Goal: Task Accomplishment & Management: Manage account settings

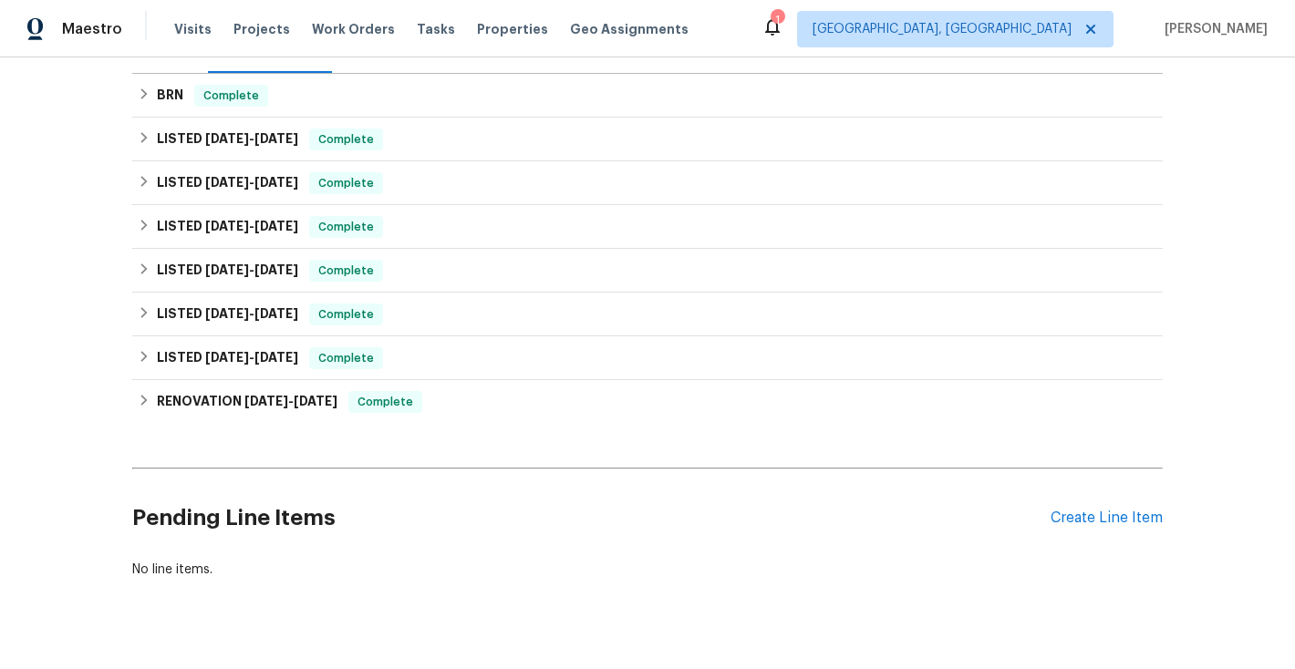
scroll to position [291, 0]
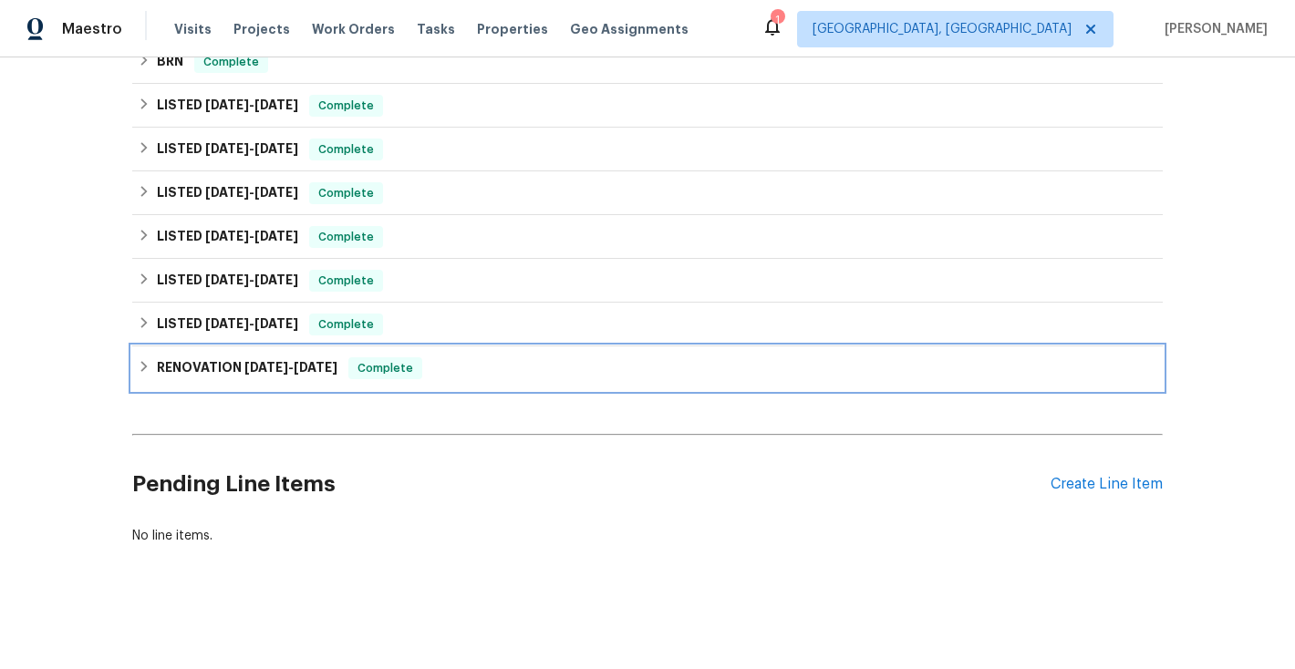
click at [141, 373] on icon at bounding box center [144, 366] width 13 height 13
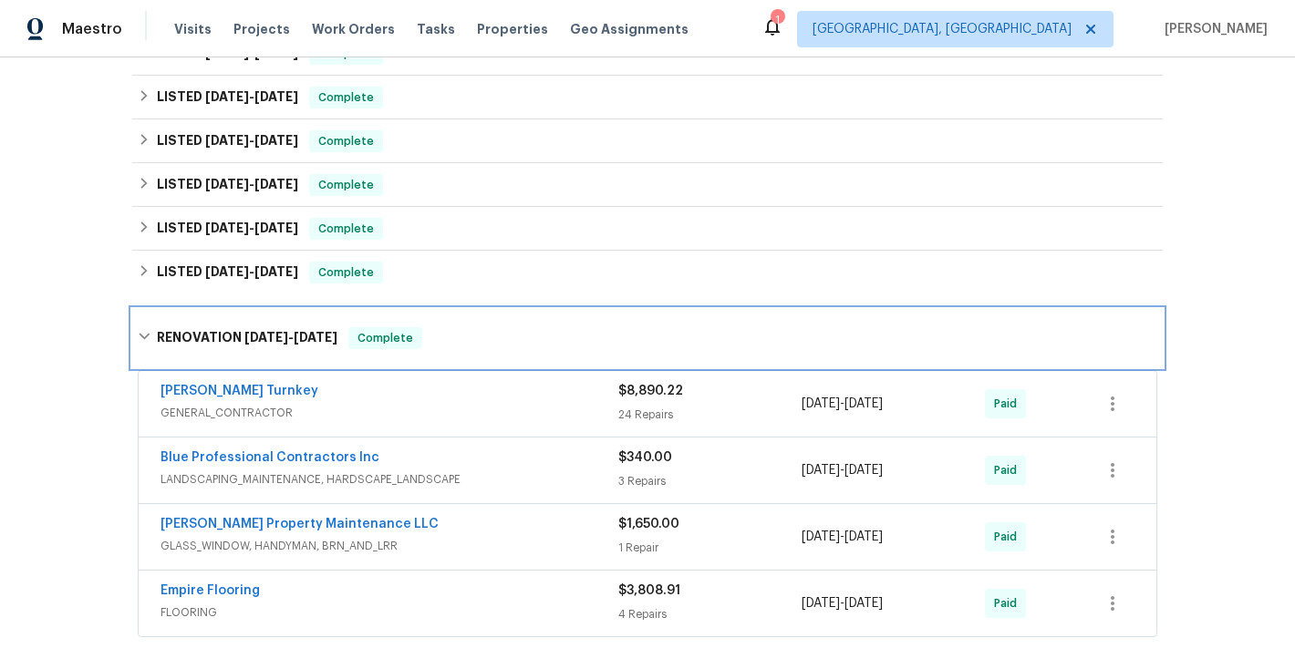
scroll to position [596, 0]
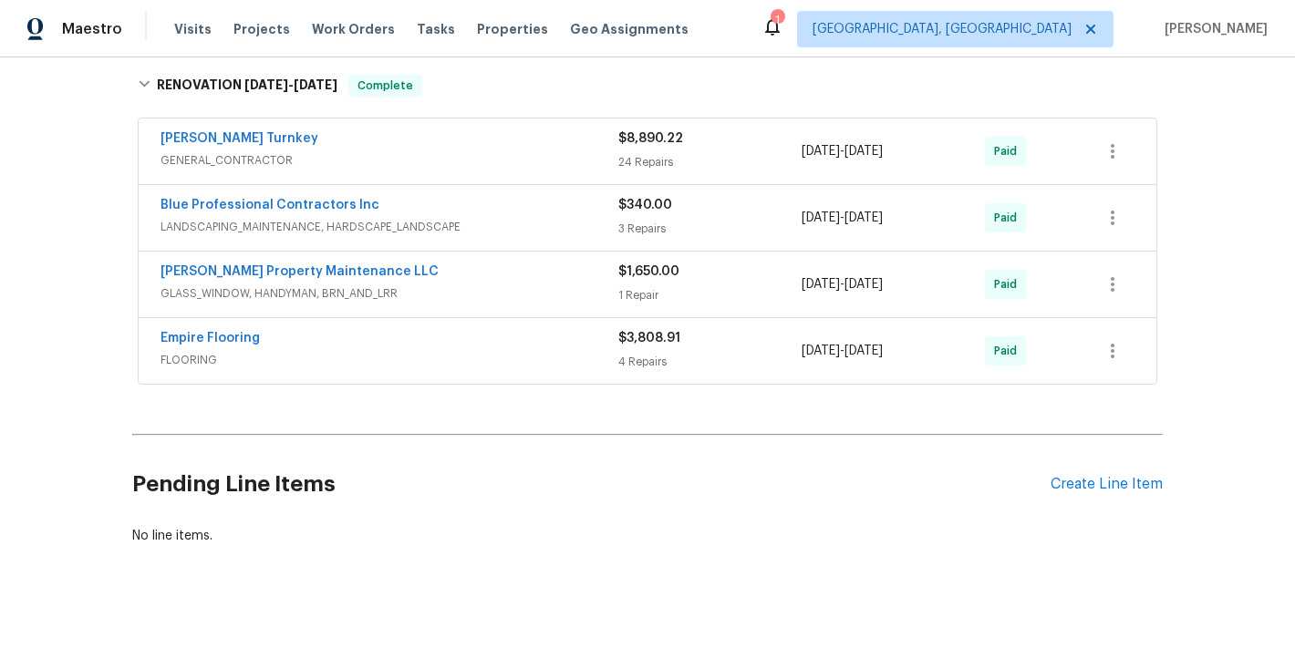
click at [395, 358] on span "FLOORING" at bounding box center [390, 360] width 458 height 18
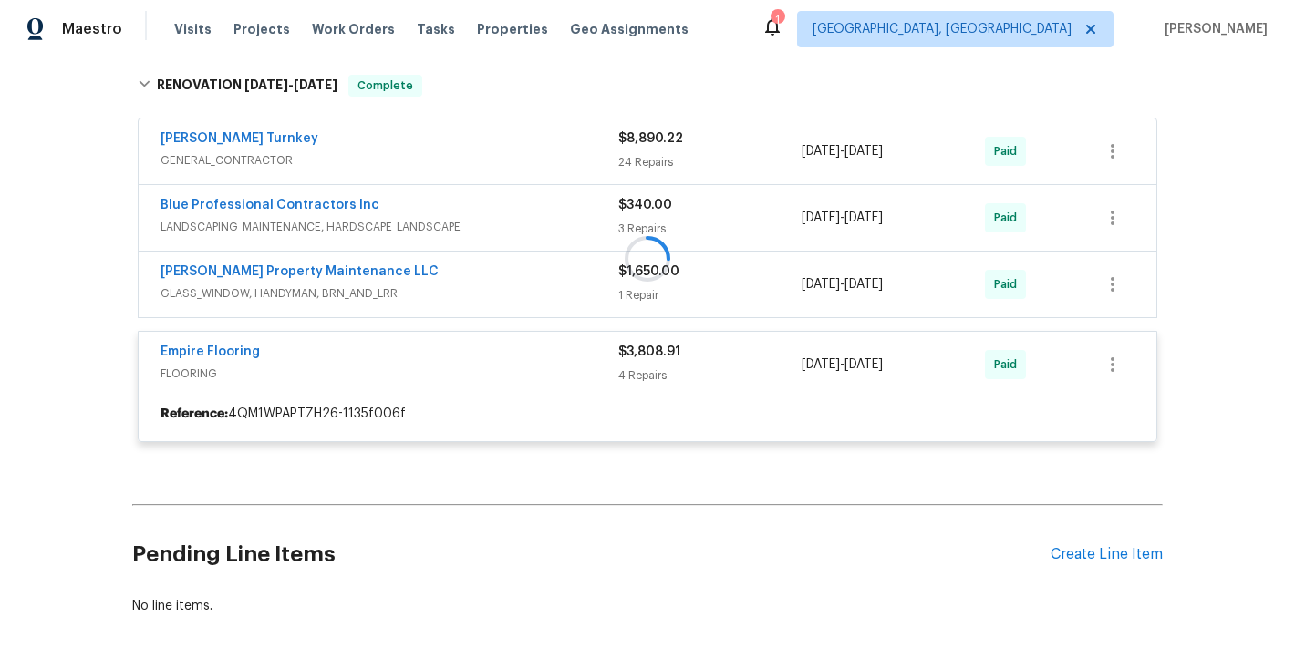
click at [462, 293] on span "GLASS_WINDOW, HANDYMAN, BRN_AND_LRR" at bounding box center [390, 294] width 458 height 18
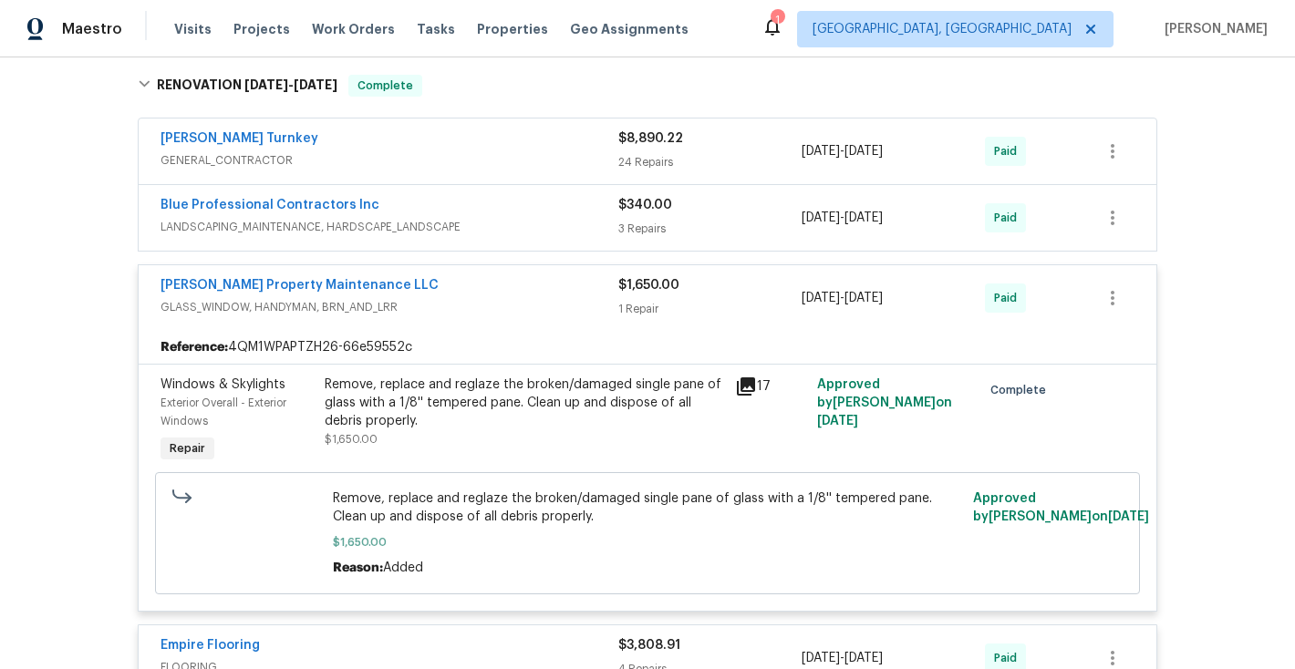
click at [472, 223] on span "LANDSCAPING_MAINTENANCE, HARDSCAPE_LANDSCAPE" at bounding box center [390, 227] width 458 height 18
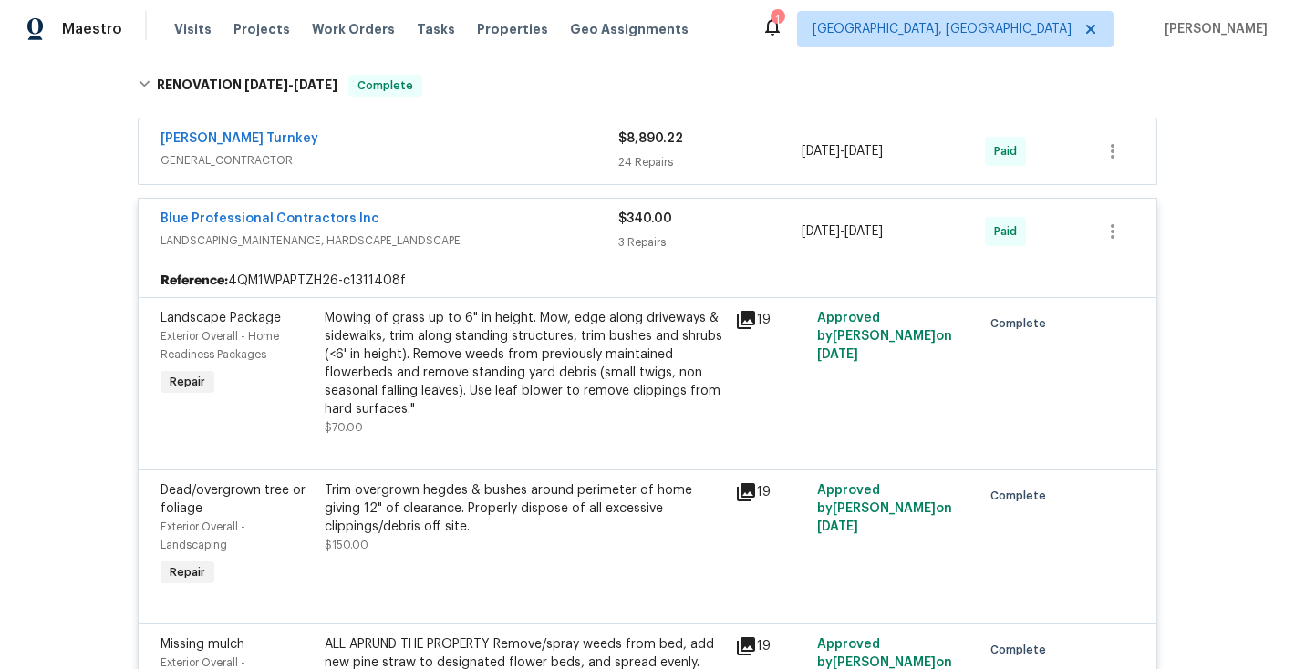
click at [398, 161] on span "GENERAL_CONTRACTOR" at bounding box center [390, 160] width 458 height 18
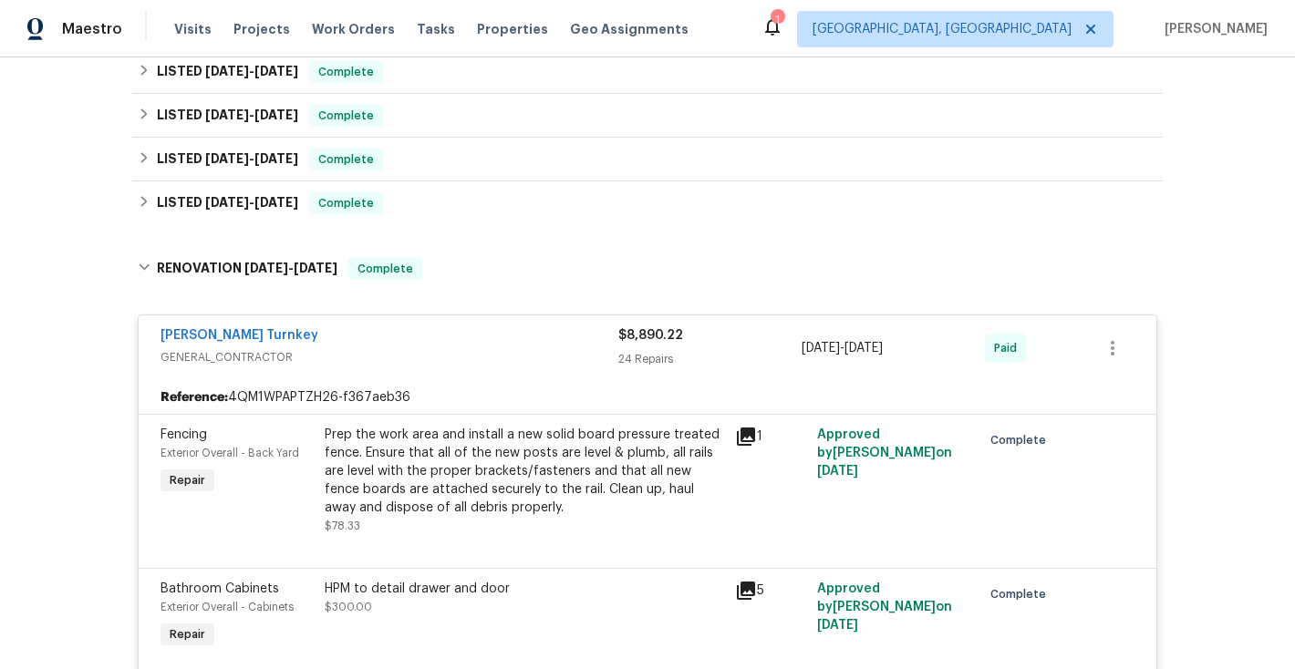
scroll to position [368, 0]
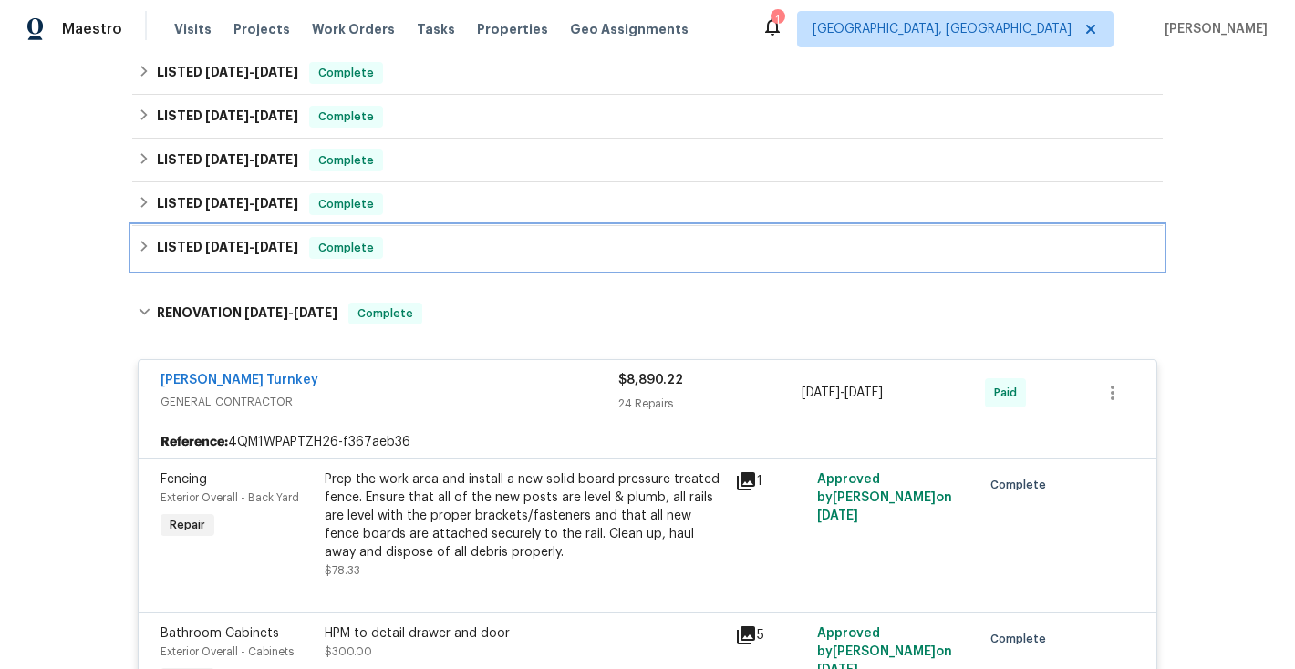
click at [141, 242] on icon at bounding box center [144, 246] width 6 height 11
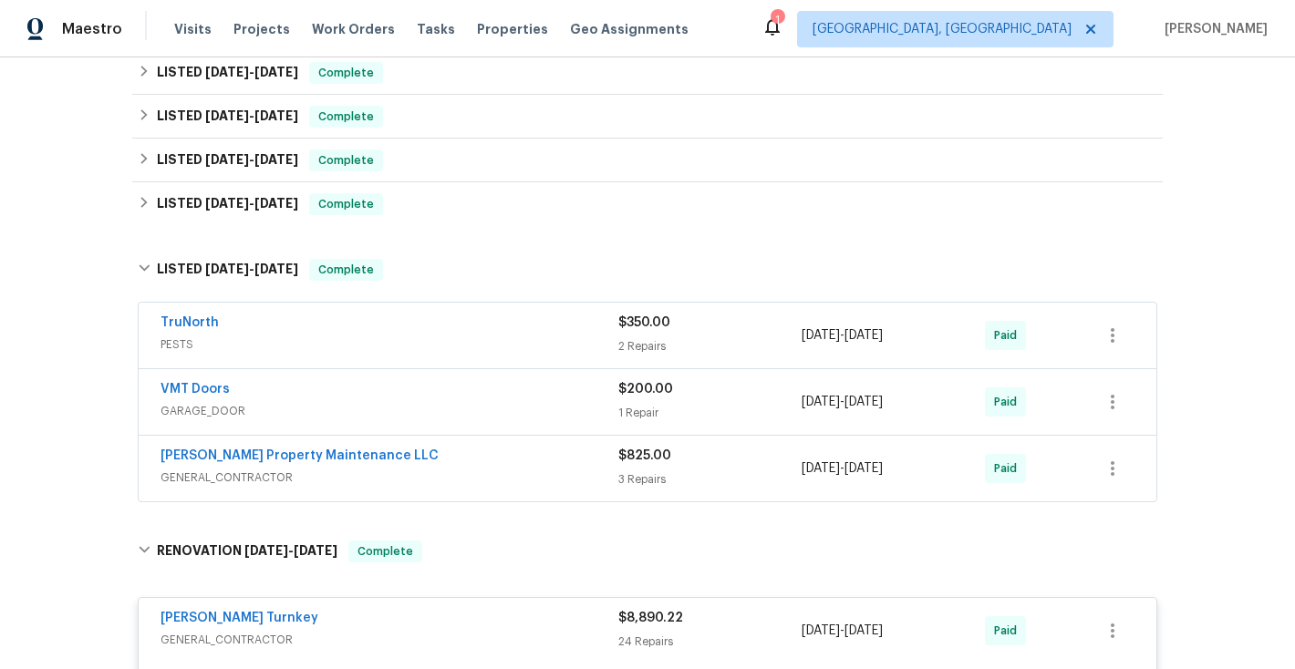
click at [436, 462] on div "[PERSON_NAME] Property Maintenance LLC" at bounding box center [390, 458] width 458 height 22
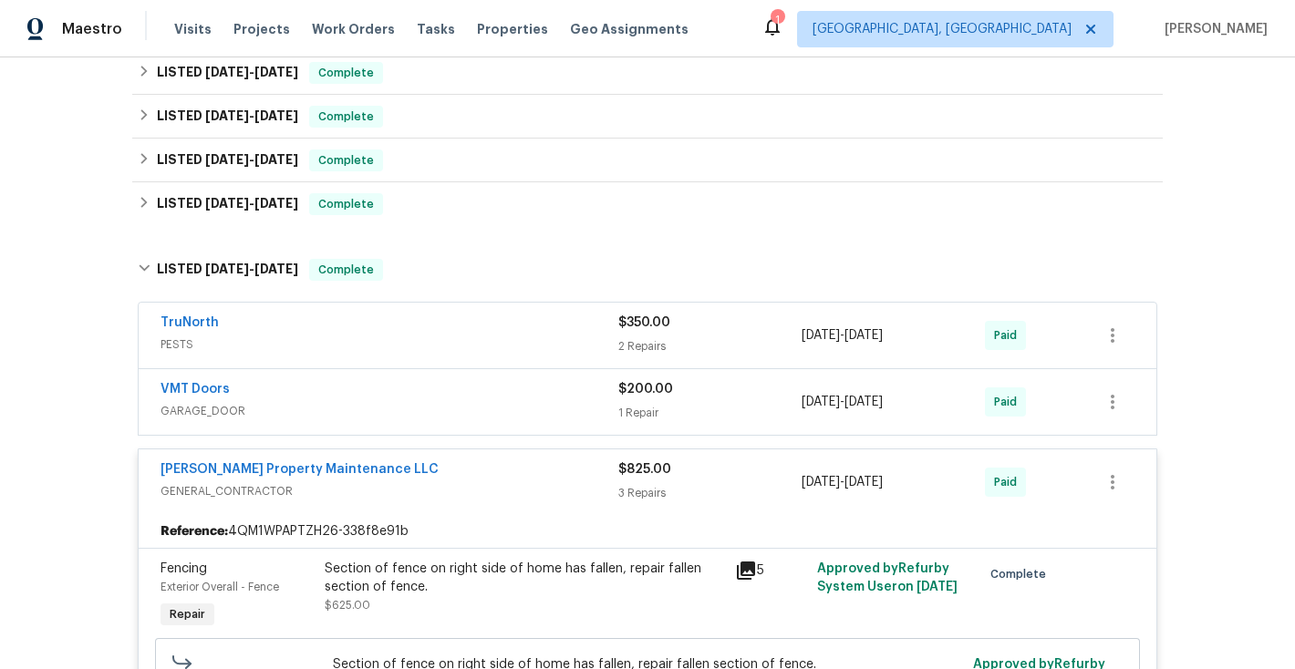
click at [439, 398] on div "VMT Doors" at bounding box center [390, 391] width 458 height 22
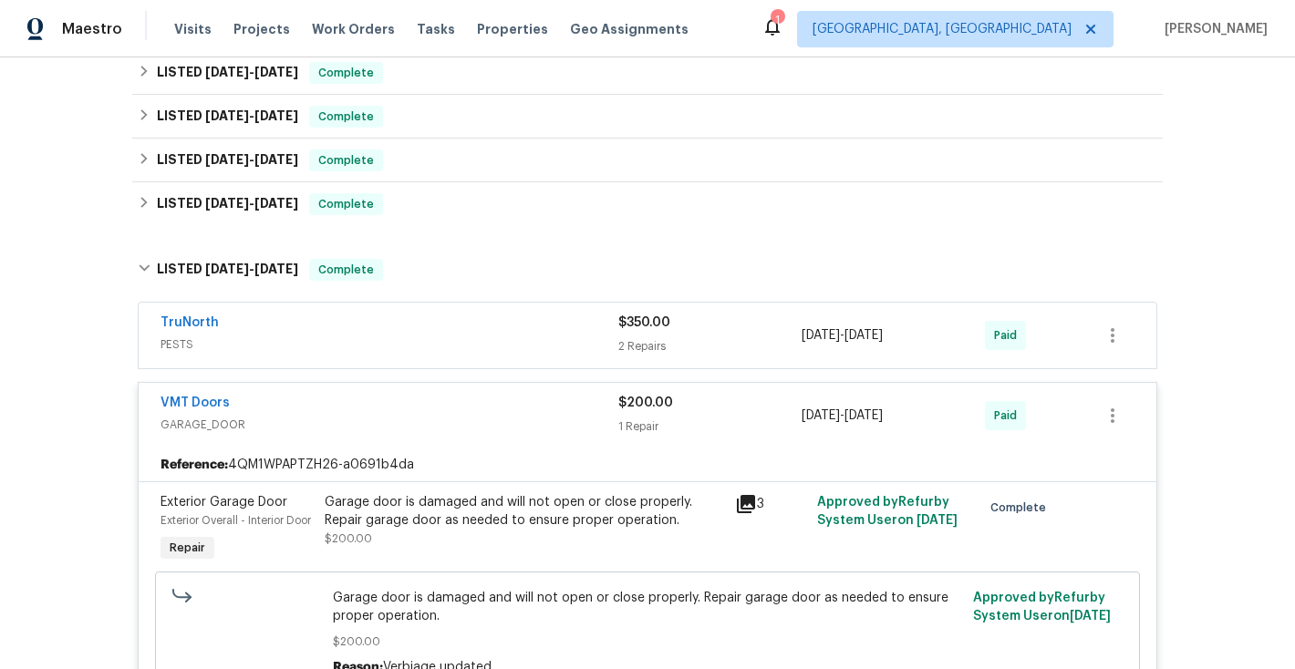
click at [451, 343] on span "PESTS" at bounding box center [390, 345] width 458 height 18
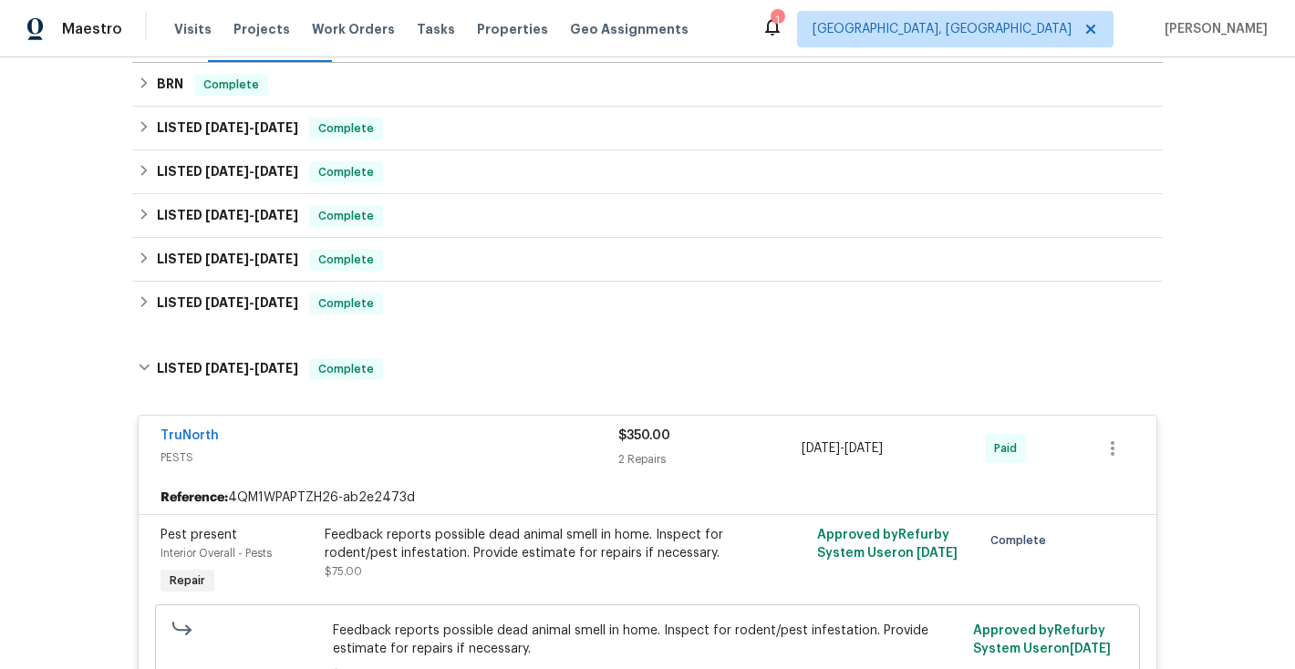
scroll to position [266, 0]
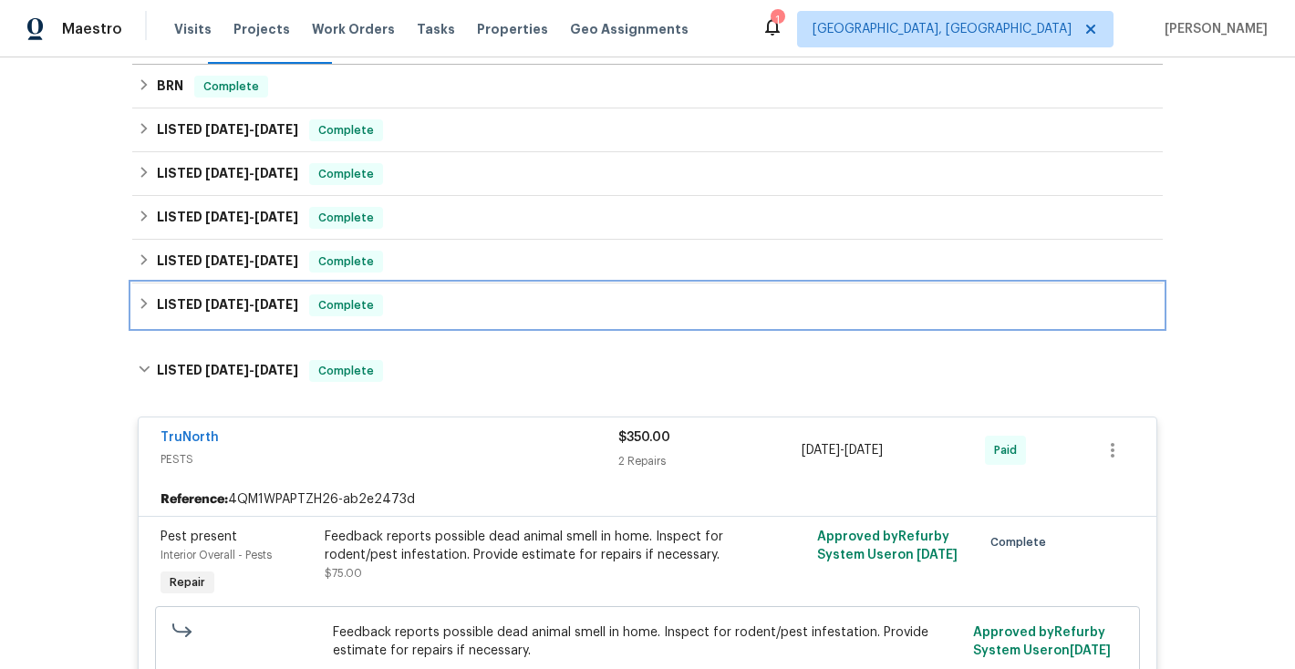
click at [144, 303] on icon at bounding box center [144, 303] width 13 height 13
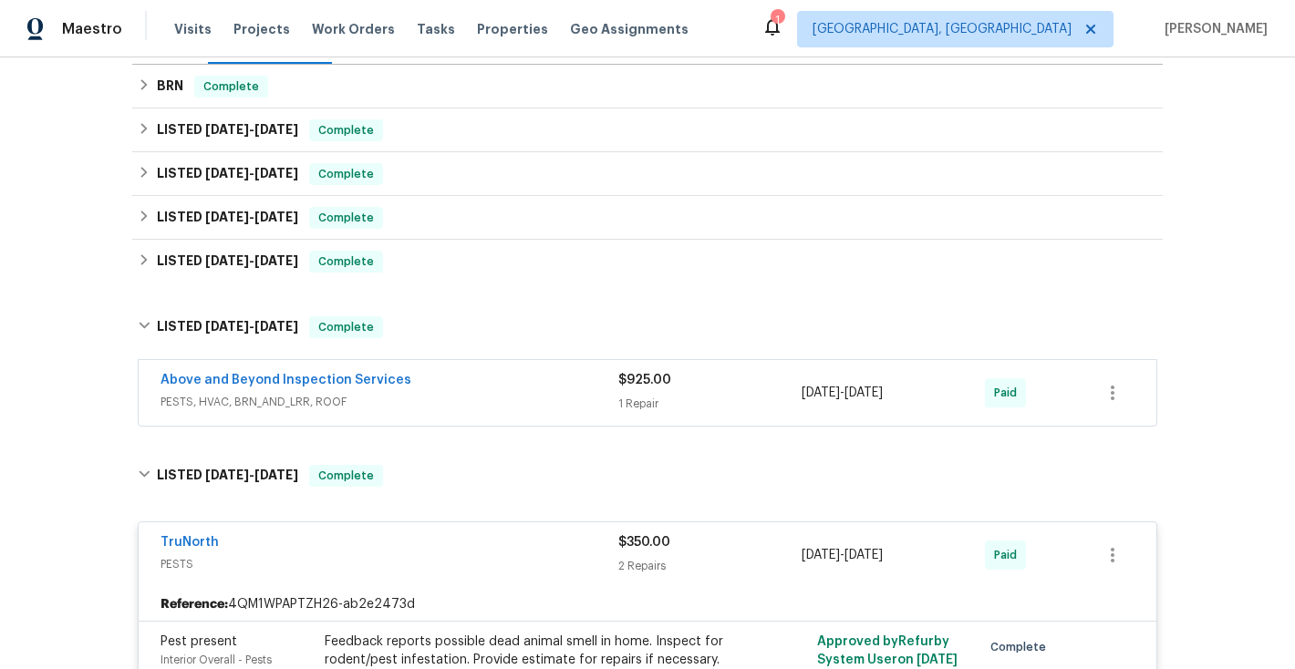
click at [446, 384] on div "Above and Beyond Inspection Services" at bounding box center [390, 382] width 458 height 22
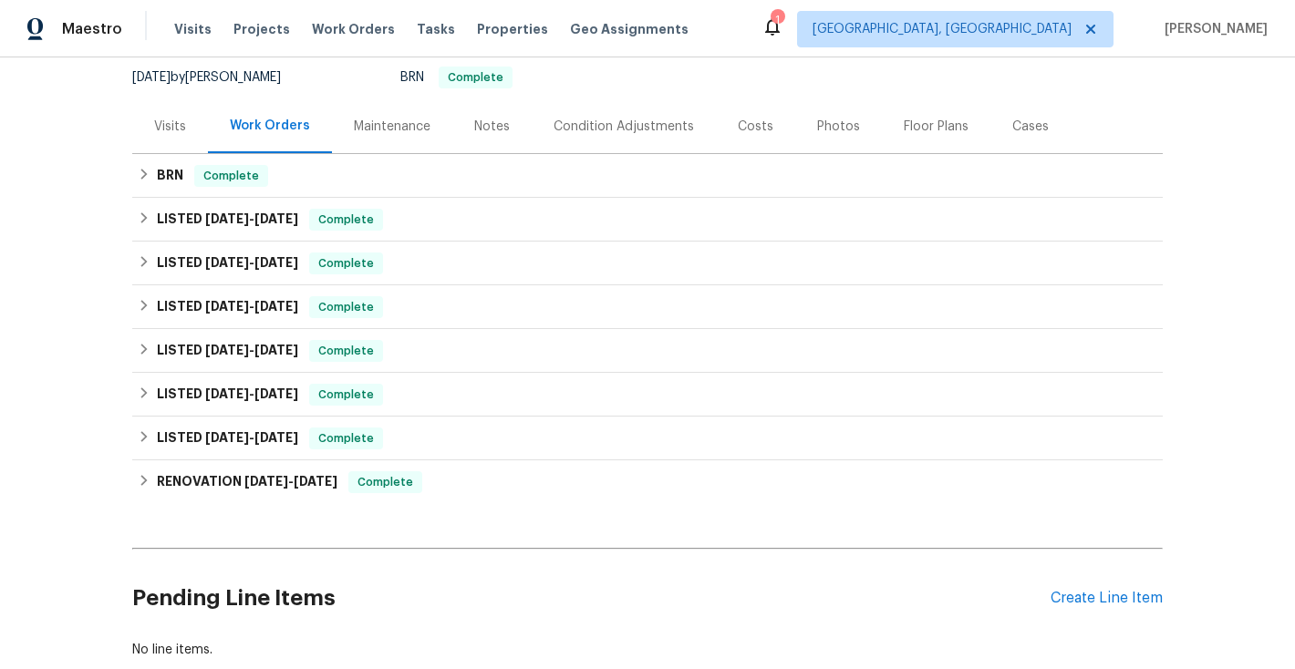
scroll to position [291, 0]
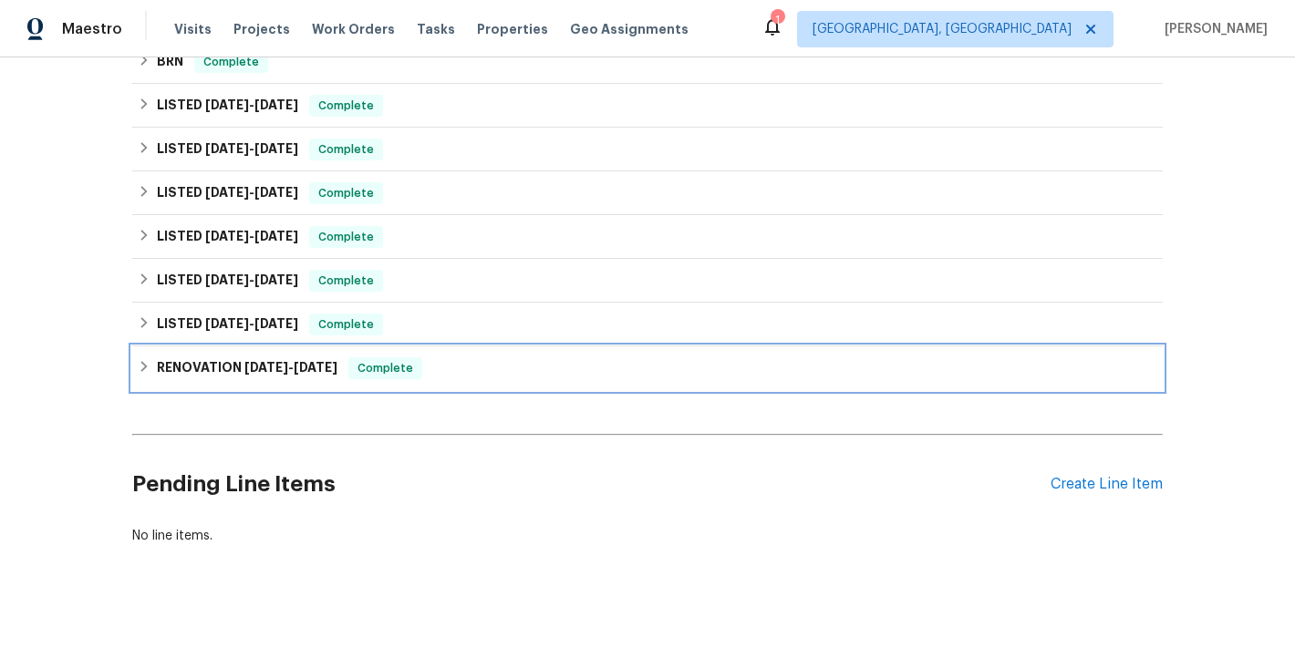
click at [140, 370] on icon at bounding box center [144, 366] width 13 height 13
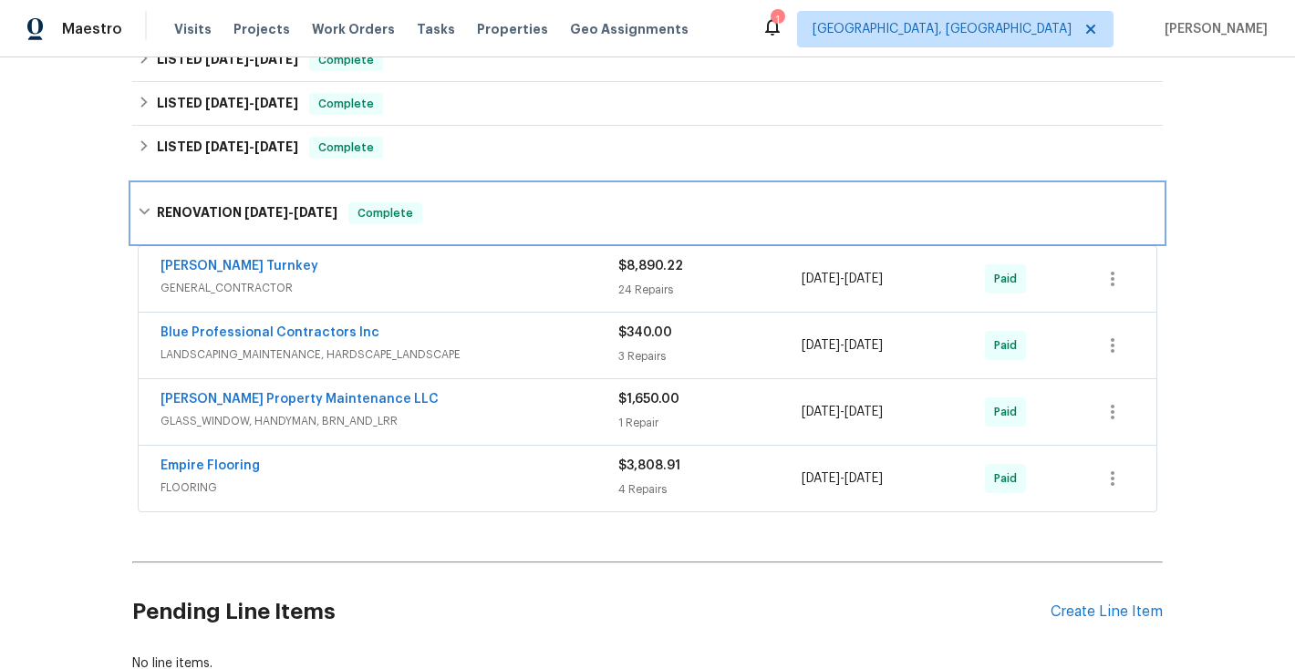
scroll to position [572, 0]
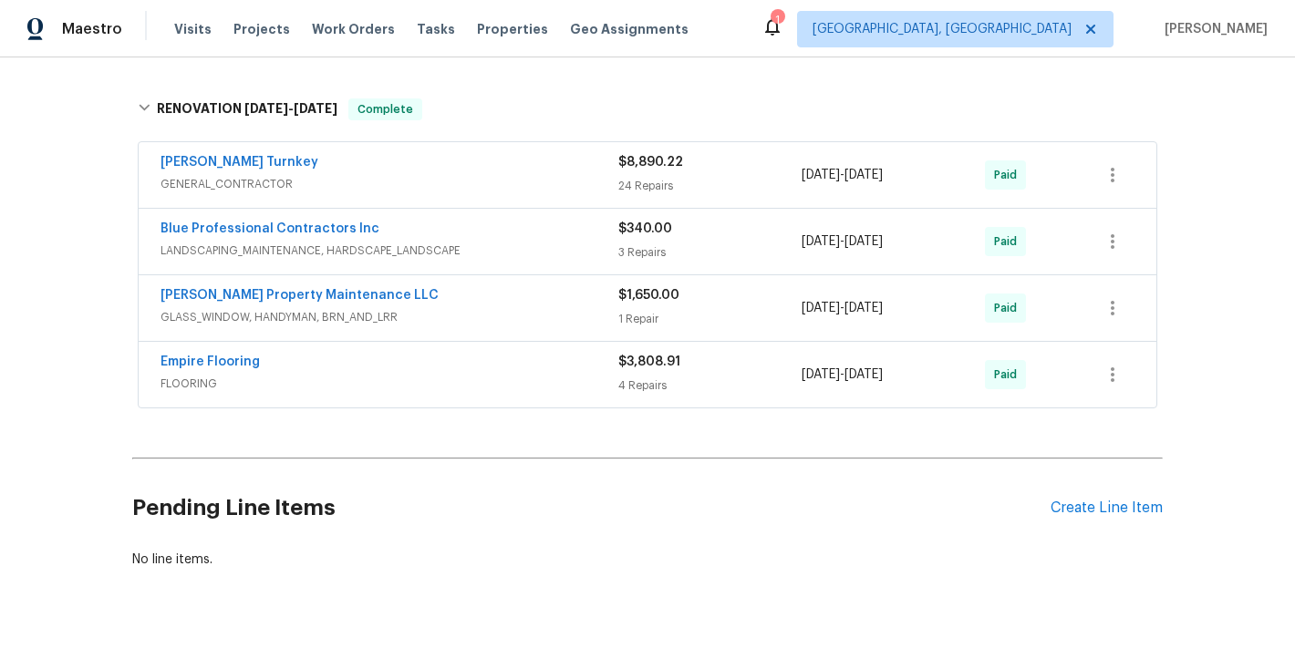
click at [383, 382] on span "FLOORING" at bounding box center [390, 384] width 458 height 18
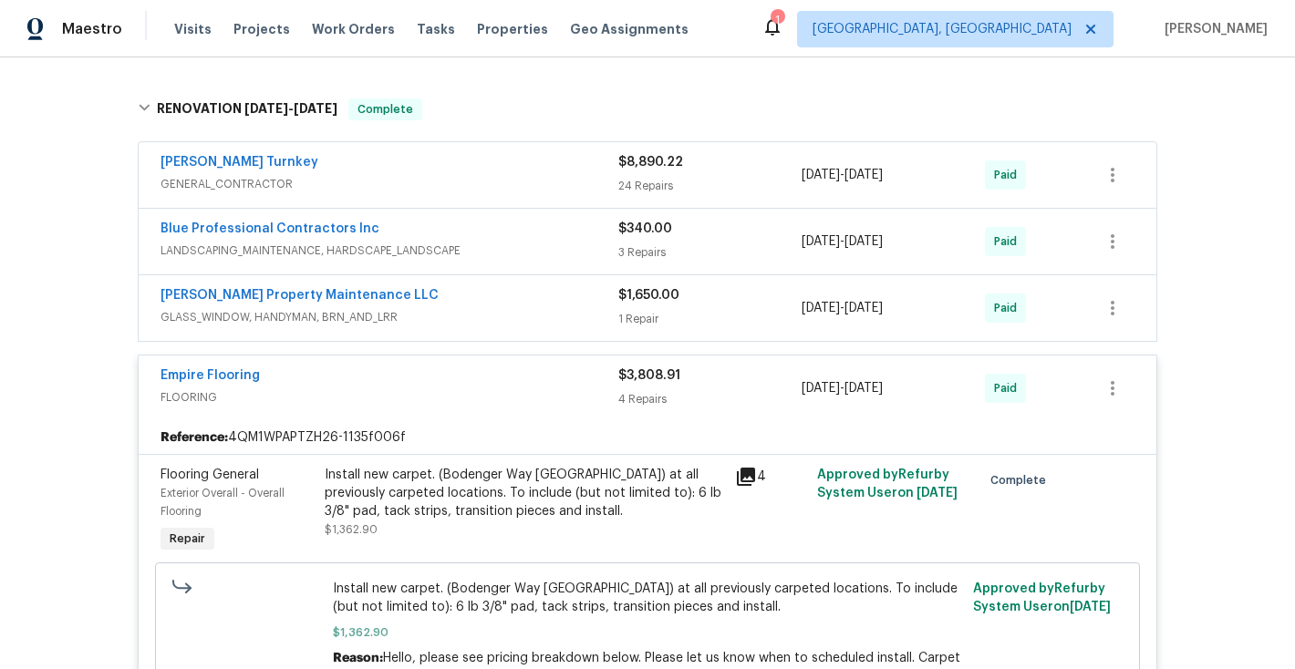
click at [459, 320] on span "GLASS_WINDOW, HANDYMAN, BRN_AND_LRR" at bounding box center [390, 317] width 458 height 18
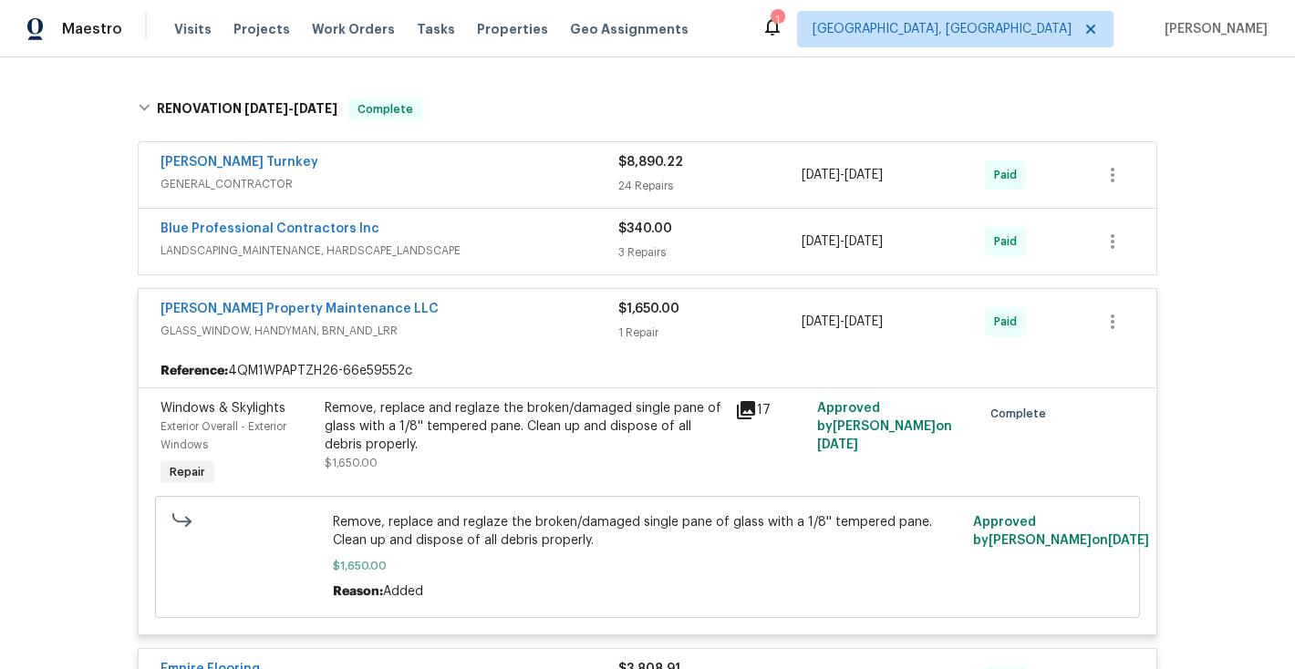
click at [502, 244] on span "LANDSCAPING_MAINTENANCE, HARDSCAPE_LANDSCAPE" at bounding box center [390, 251] width 458 height 18
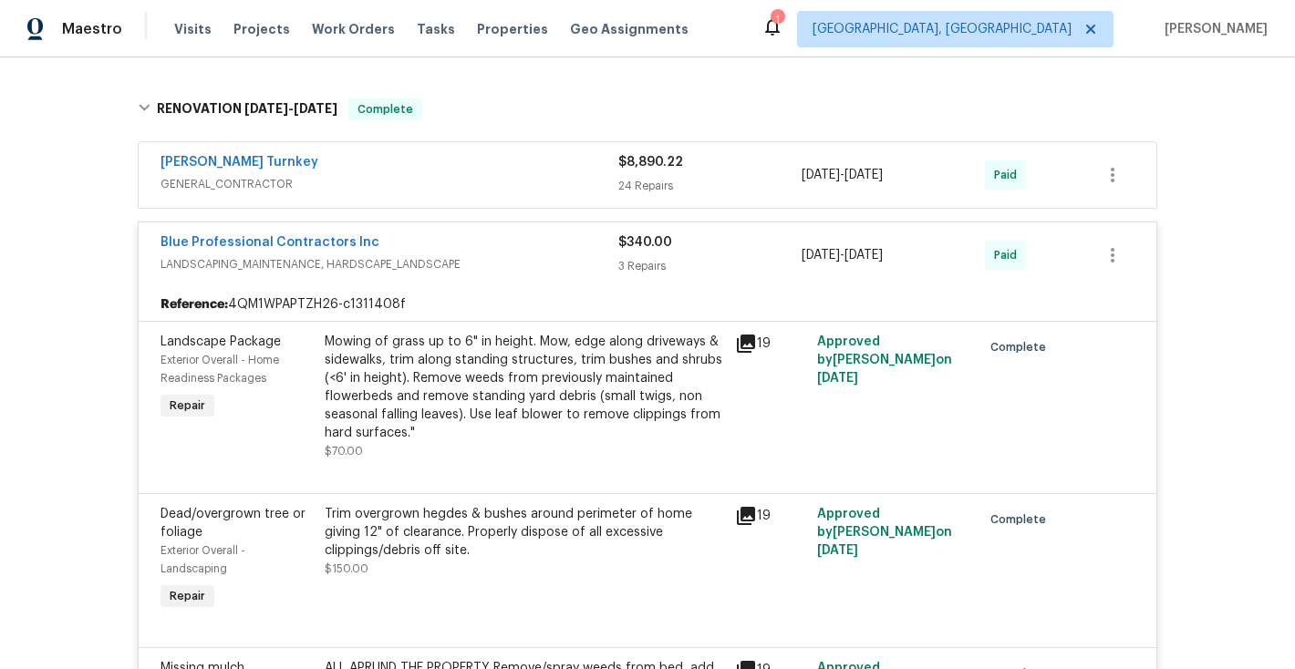
click at [433, 184] on span "GENERAL_CONTRACTOR" at bounding box center [390, 184] width 458 height 18
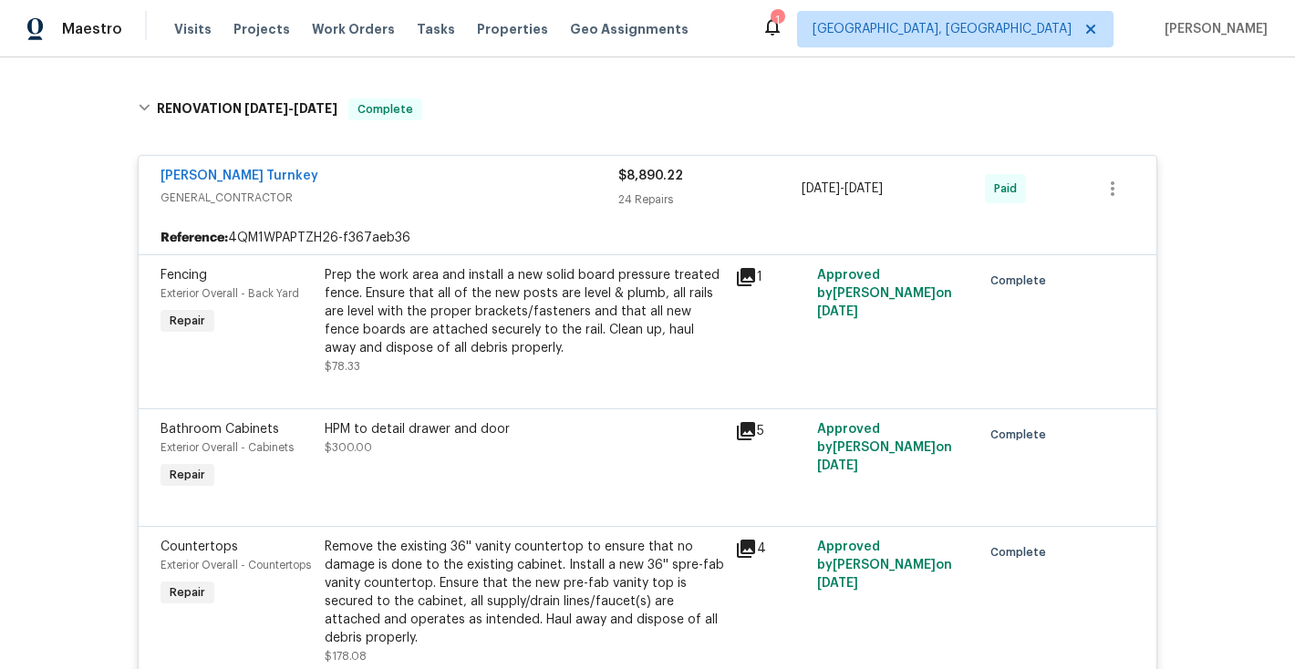
scroll to position [333, 0]
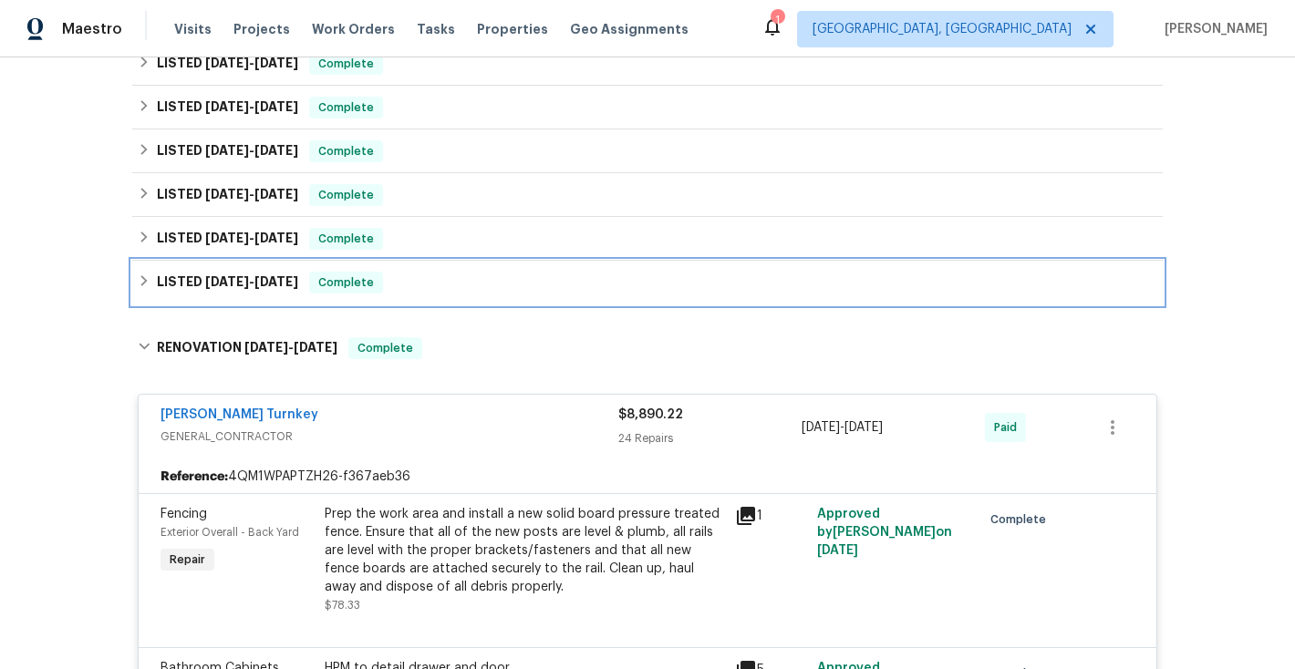
click at [142, 281] on icon at bounding box center [144, 281] width 13 height 13
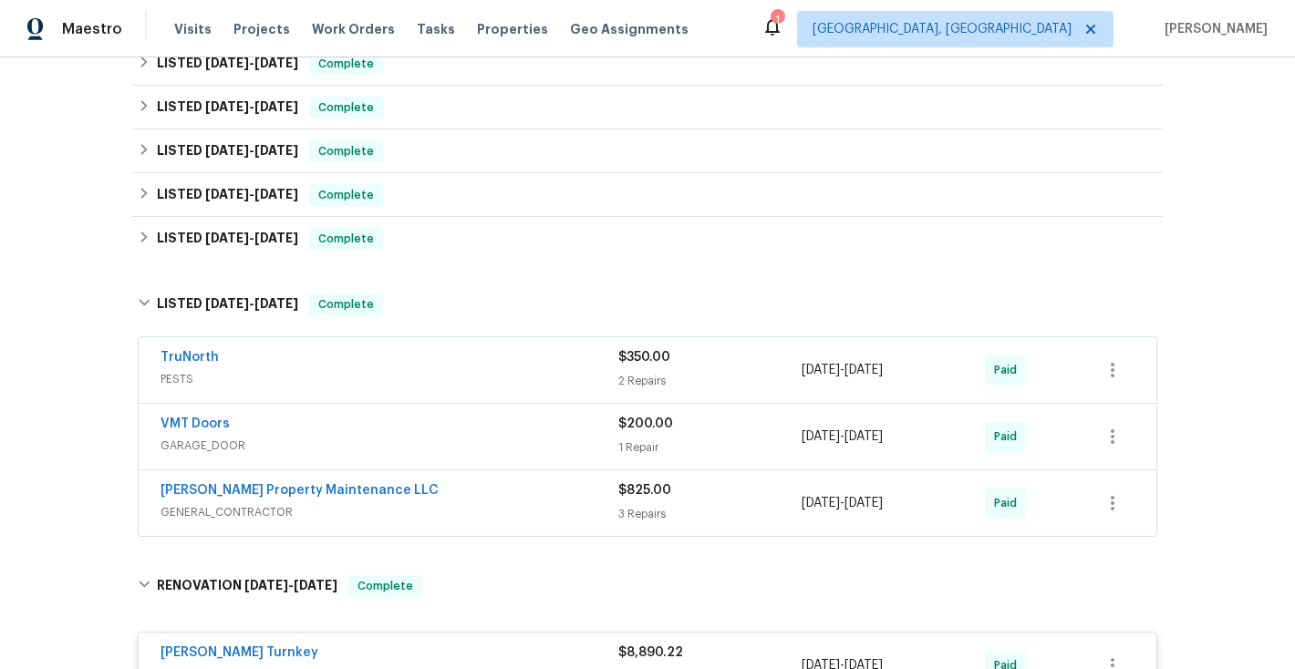
click at [441, 495] on div "[PERSON_NAME] Property Maintenance LLC" at bounding box center [390, 493] width 458 height 22
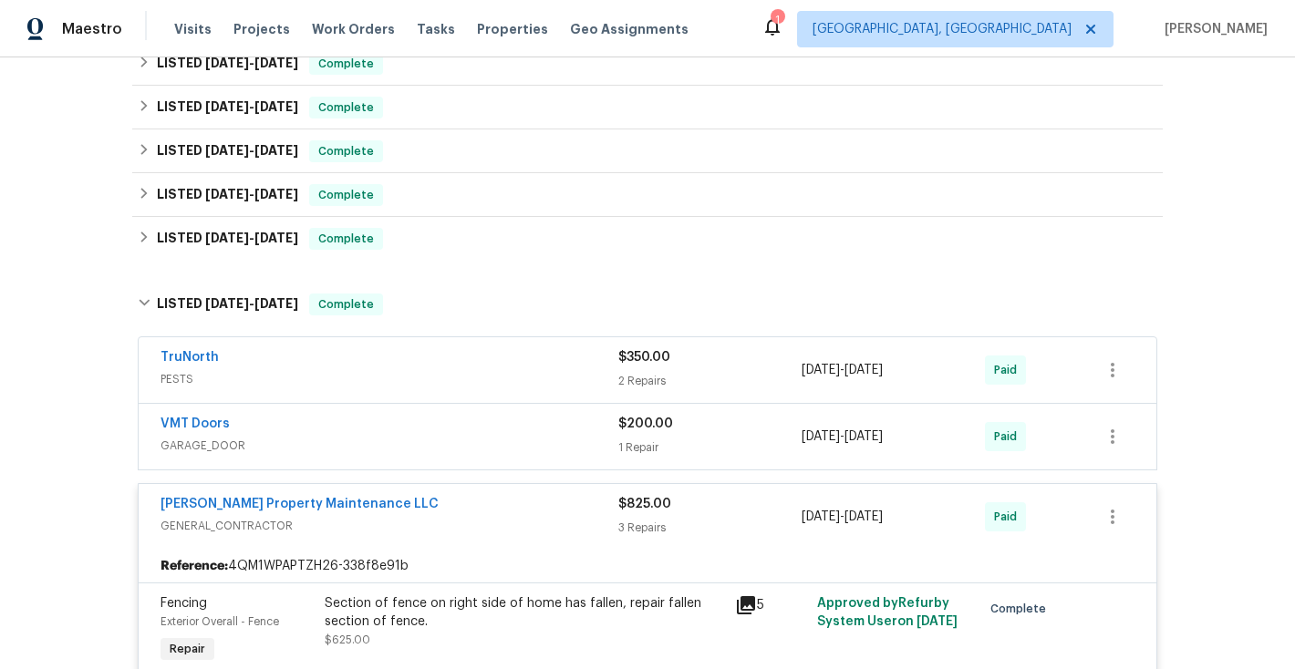
click at [433, 421] on div "VMT Doors" at bounding box center [390, 426] width 458 height 22
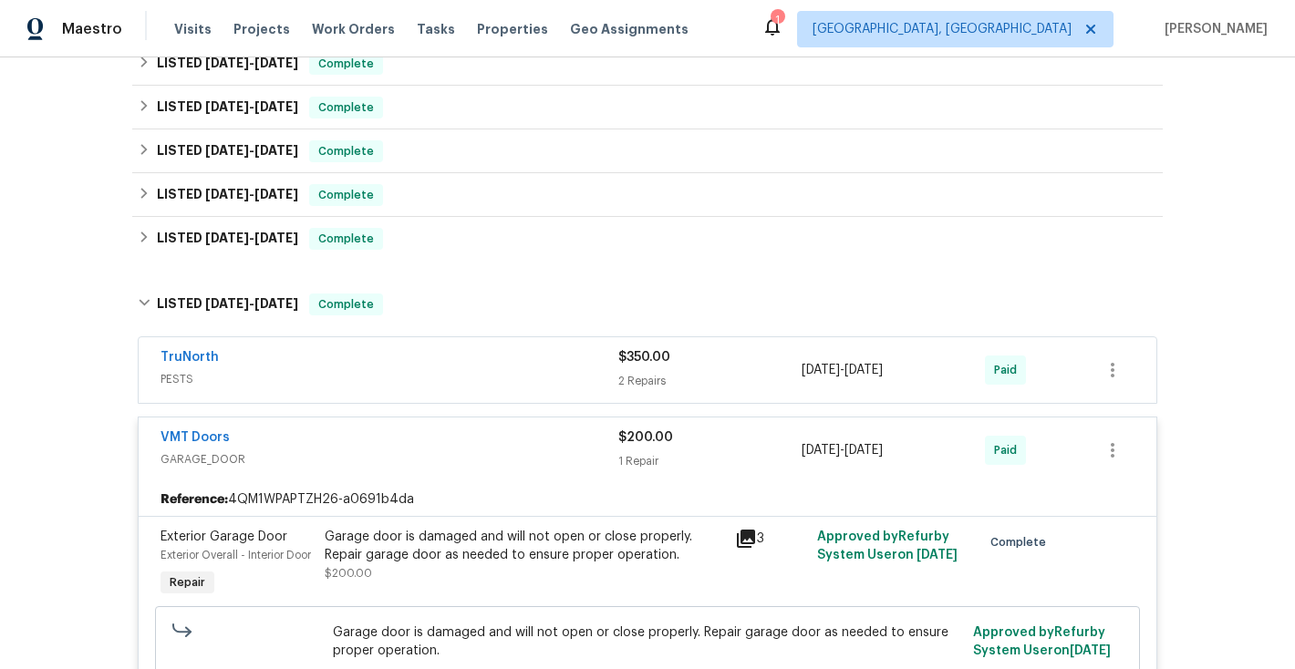
click at [430, 375] on span "PESTS" at bounding box center [390, 379] width 458 height 18
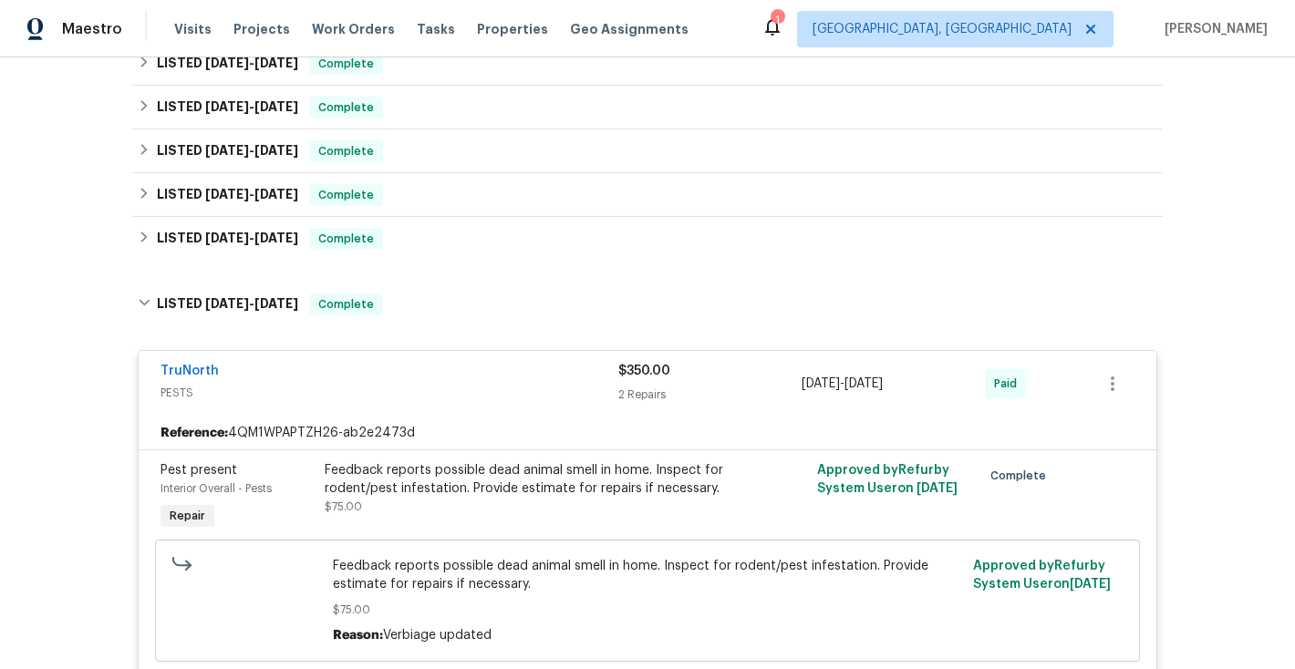
scroll to position [195, 0]
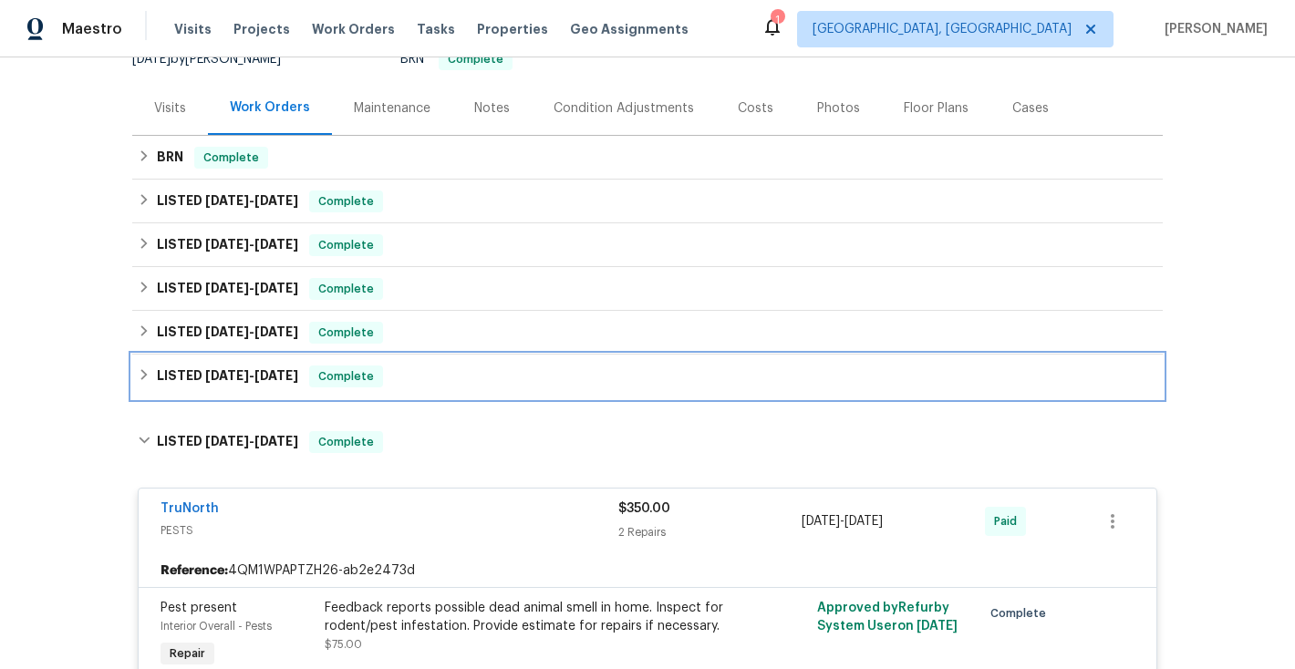
click at [143, 374] on icon at bounding box center [144, 374] width 13 height 13
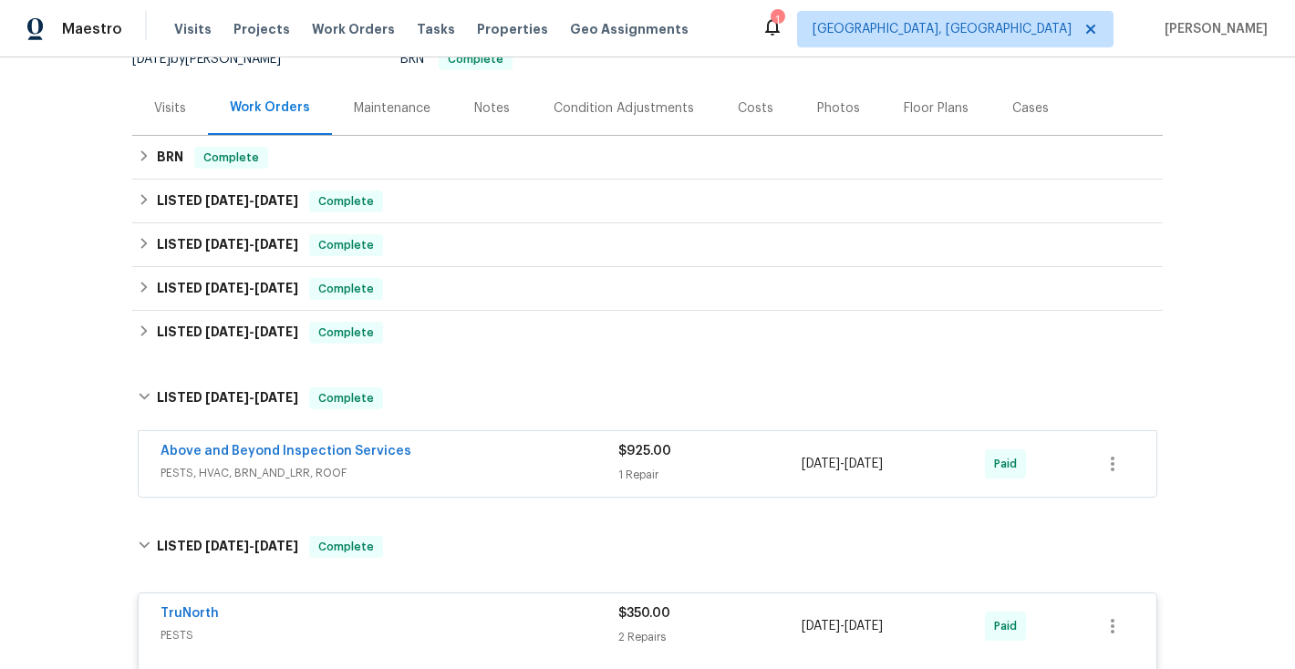
click at [451, 446] on div "Above and Beyond Inspection Services" at bounding box center [390, 453] width 458 height 22
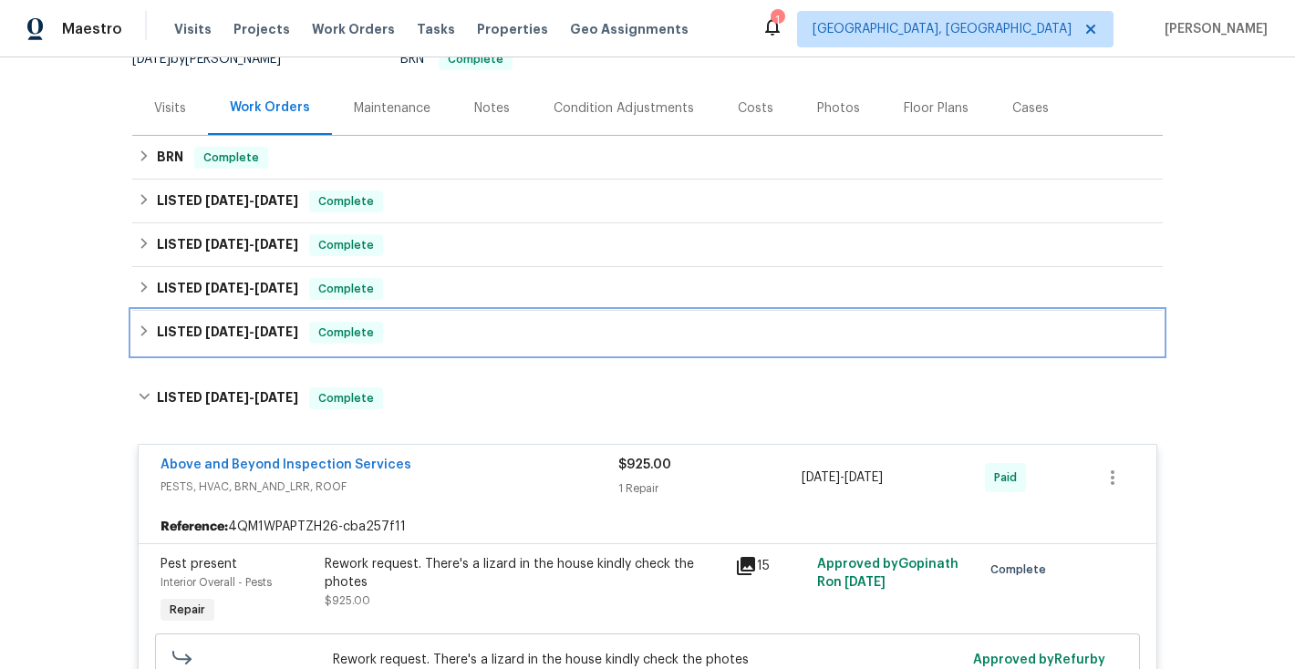
click at [140, 325] on icon at bounding box center [144, 331] width 13 height 13
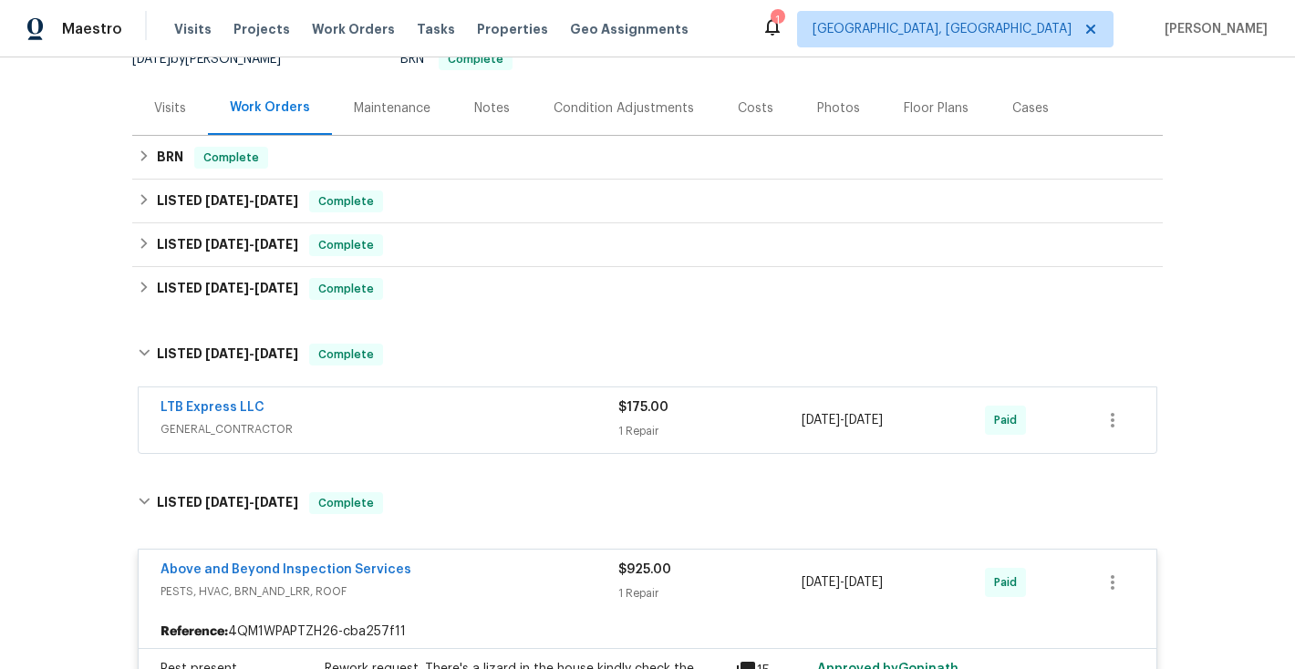
click at [471, 426] on span "GENERAL_CONTRACTOR" at bounding box center [390, 429] width 458 height 18
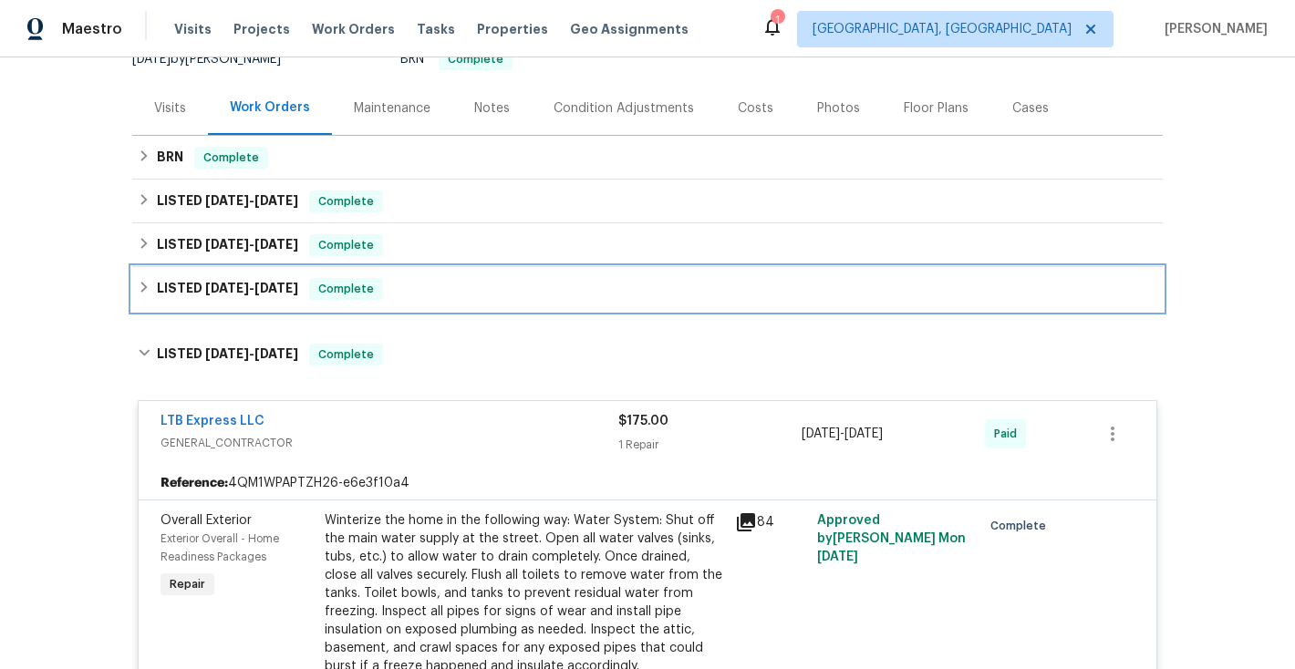
click at [143, 292] on icon at bounding box center [144, 287] width 13 height 13
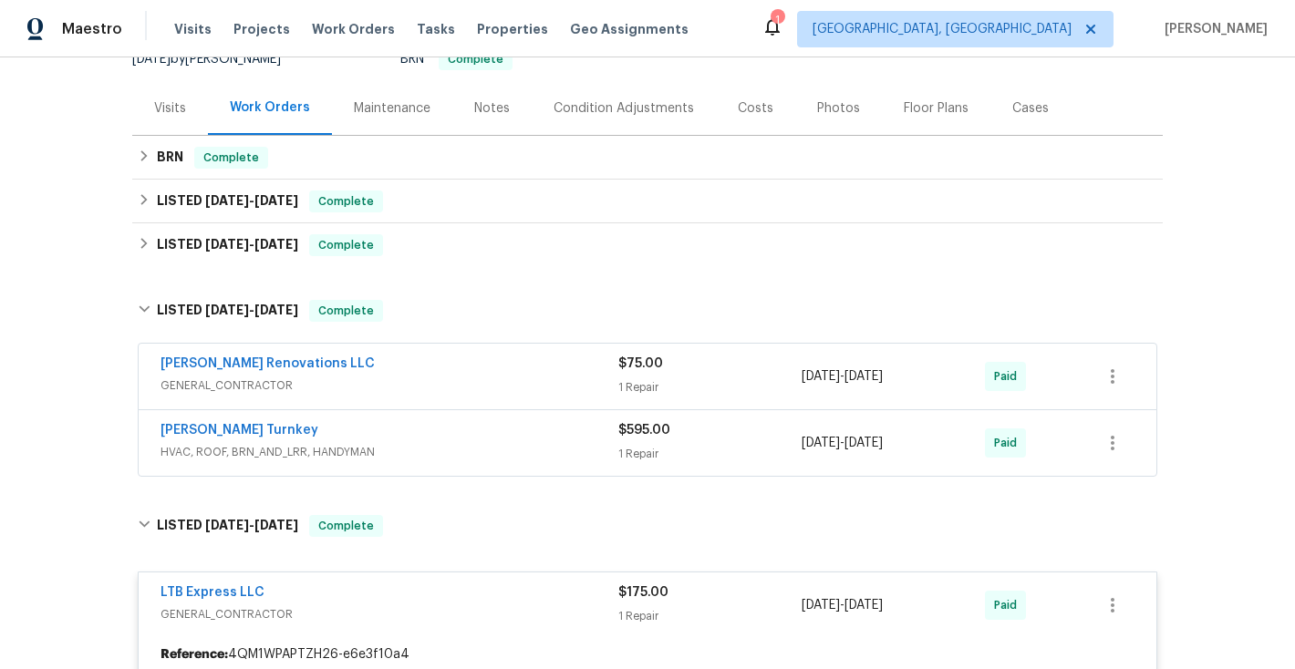
click at [452, 461] on span "HVAC, ROOF, BRN_AND_LRR, HANDYMAN" at bounding box center [390, 452] width 458 height 18
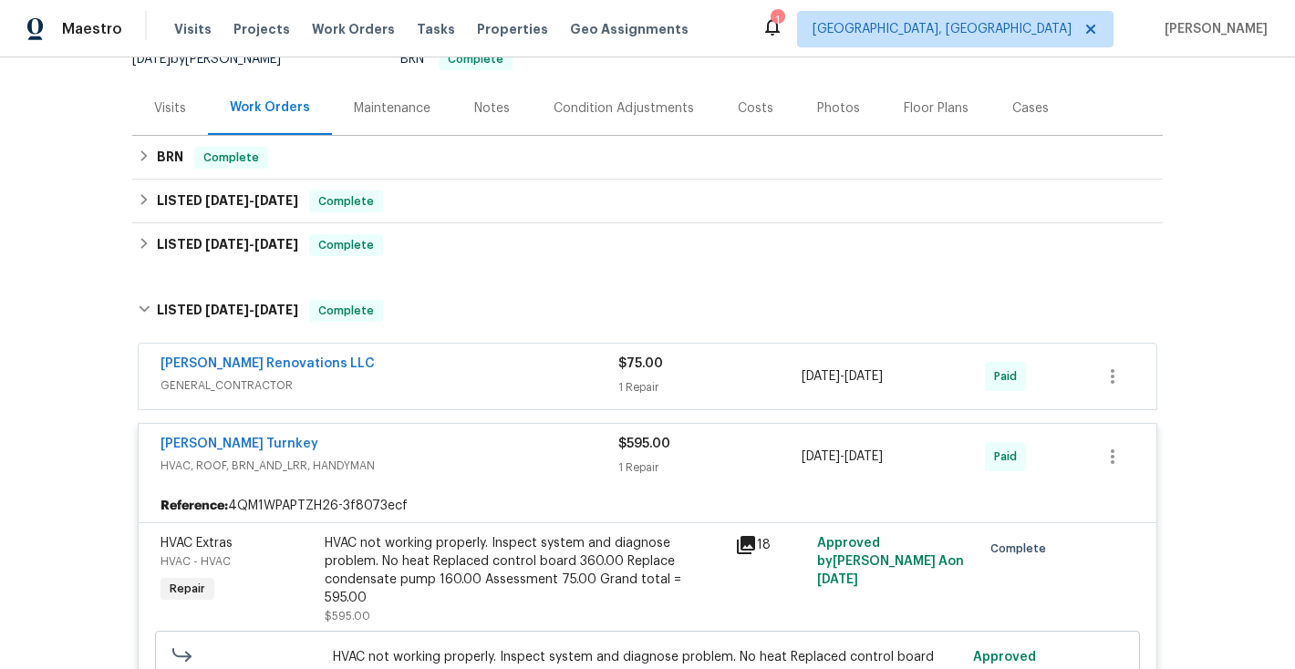
click at [461, 373] on div "[PERSON_NAME] Renovations LLC" at bounding box center [390, 366] width 458 height 22
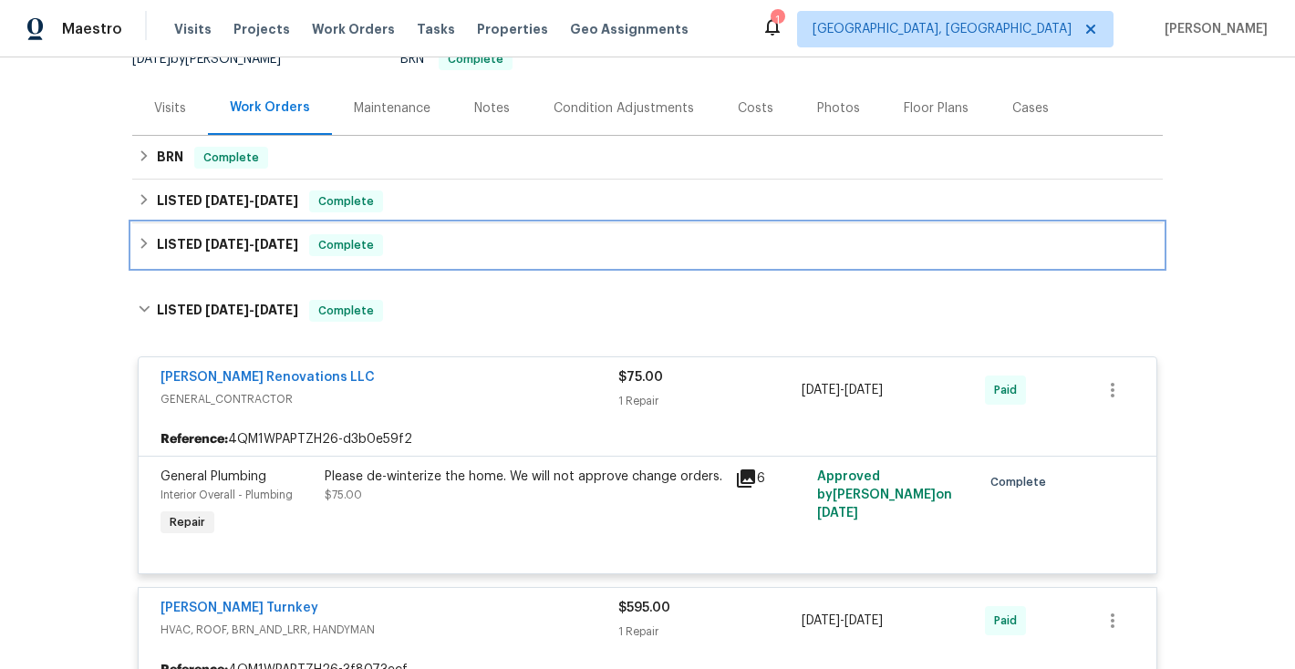
click at [146, 241] on icon at bounding box center [144, 243] width 13 height 13
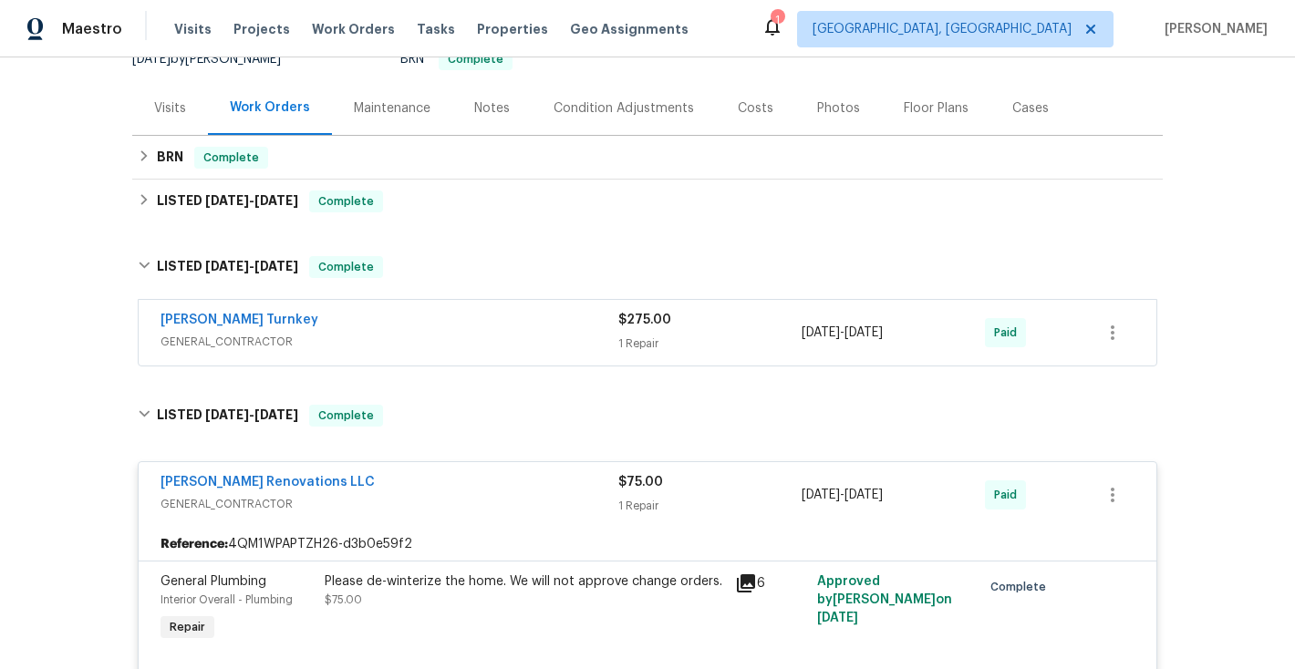
click at [474, 336] on span "GENERAL_CONTRACTOR" at bounding box center [390, 342] width 458 height 18
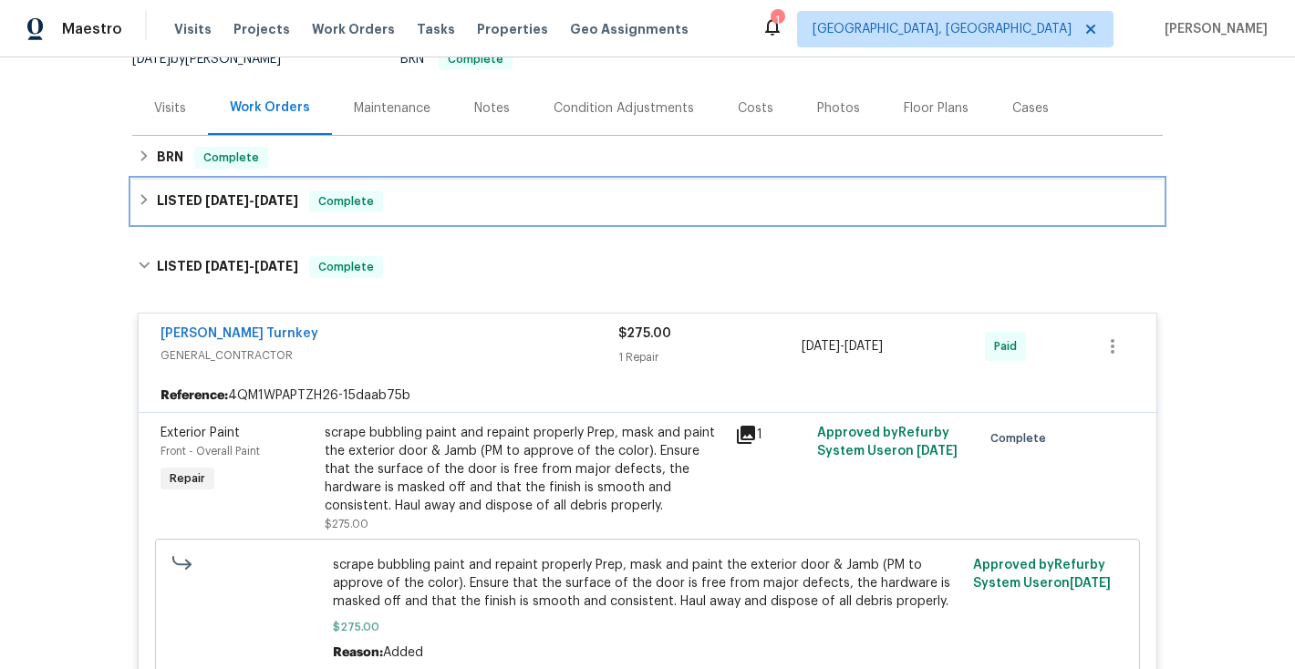
click at [141, 201] on icon at bounding box center [144, 199] width 13 height 13
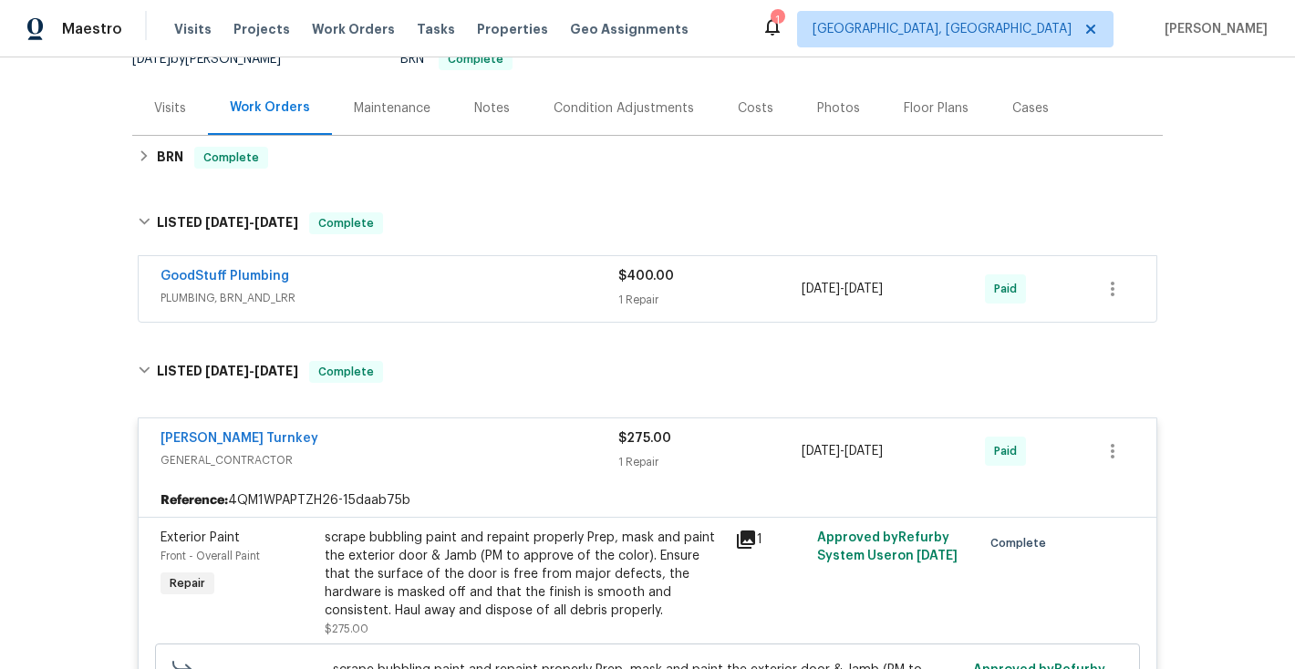
click at [461, 285] on div "GoodStuff Plumbing" at bounding box center [390, 278] width 458 height 22
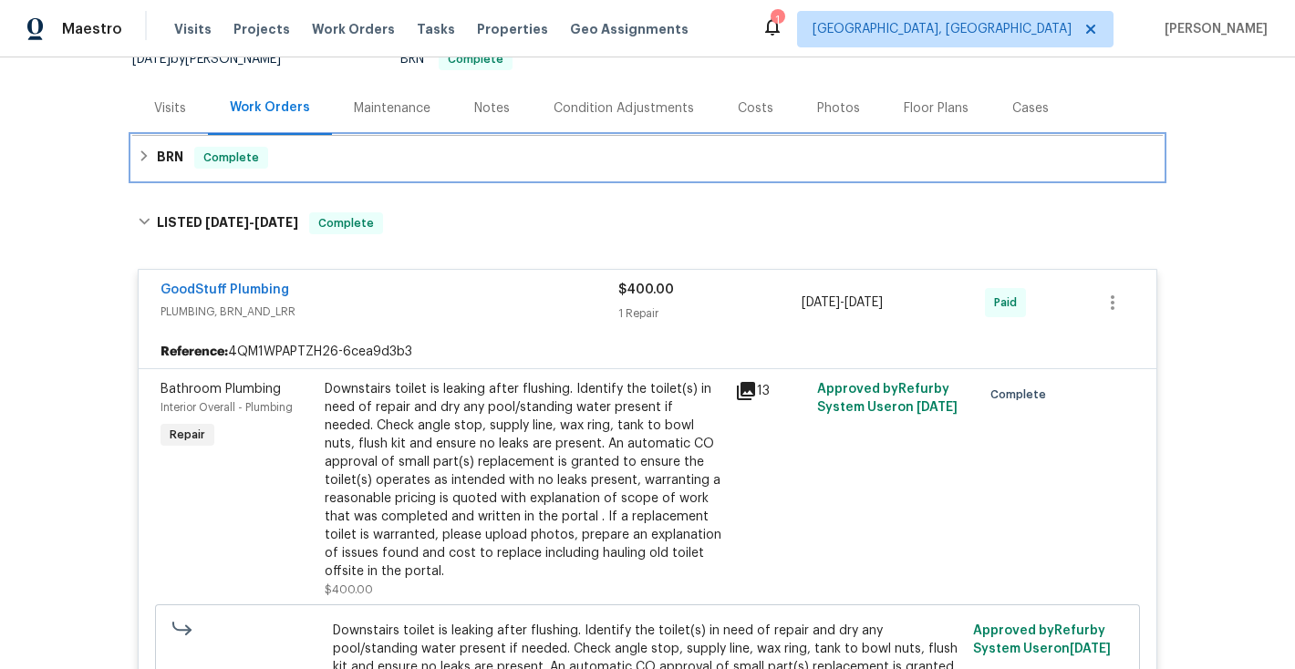
click at [146, 165] on div "BRN Complete" at bounding box center [648, 158] width 1020 height 22
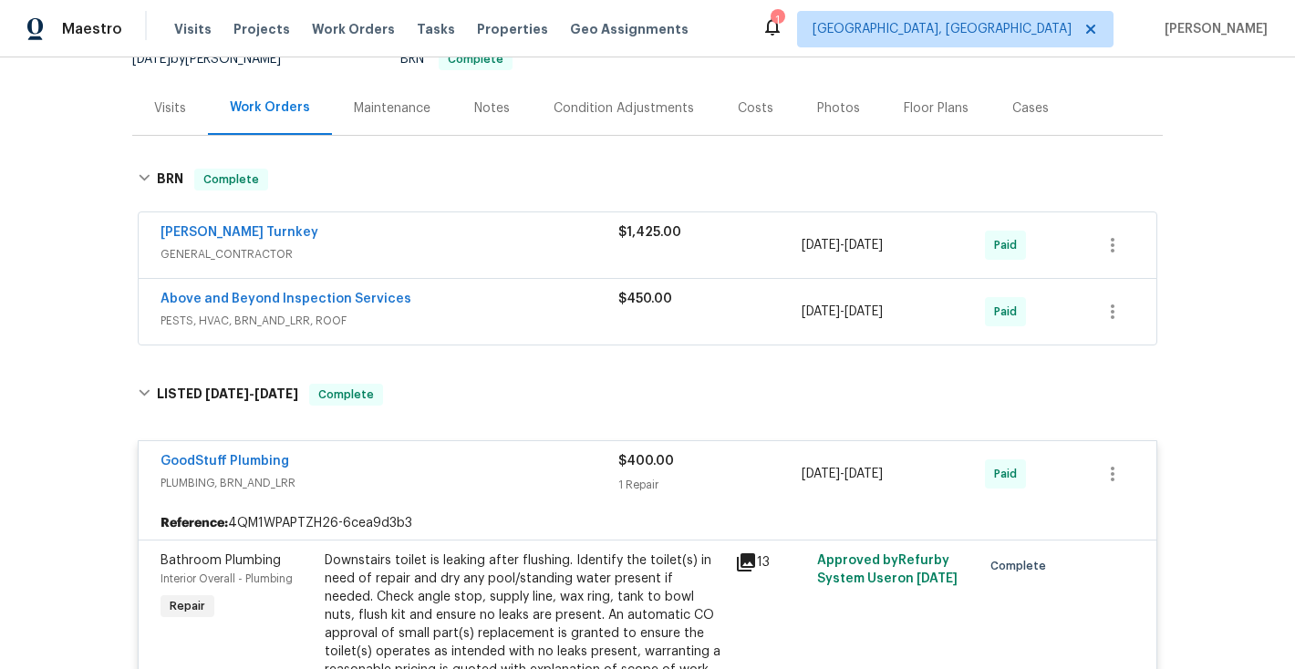
click at [504, 316] on span "PESTS, HVAC, BRN_AND_LRR, ROOF" at bounding box center [390, 321] width 458 height 18
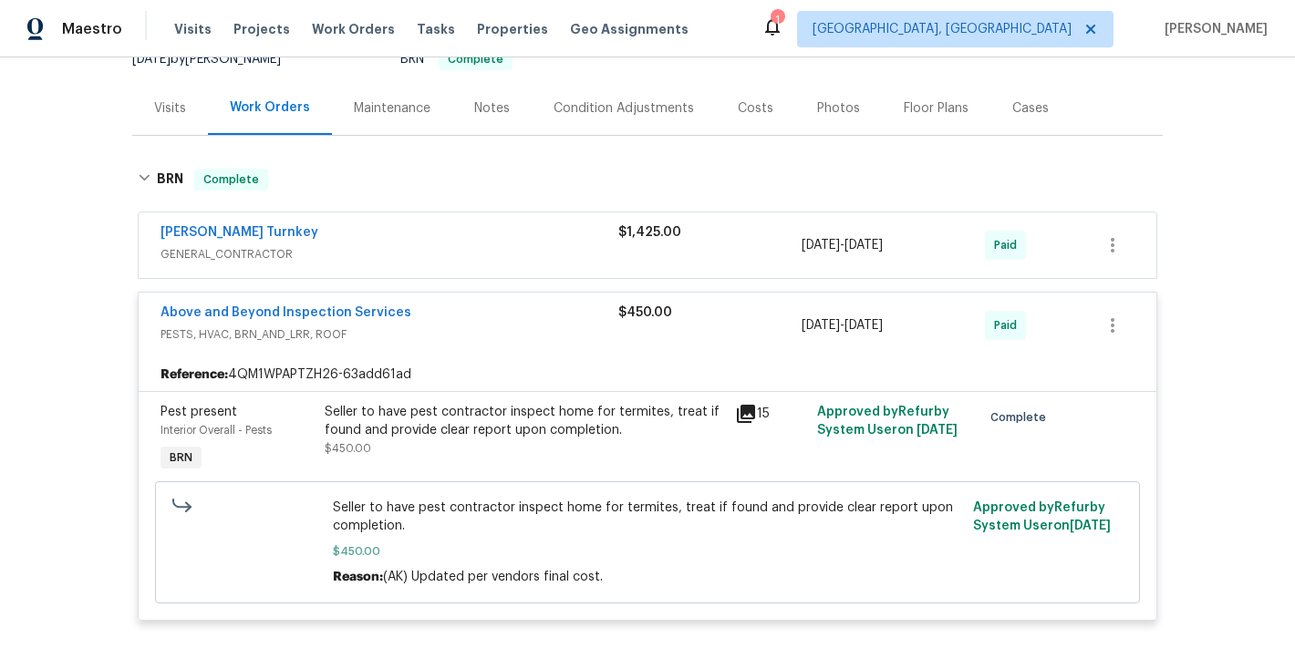
click at [515, 235] on div "[PERSON_NAME] Turnkey" at bounding box center [390, 234] width 458 height 22
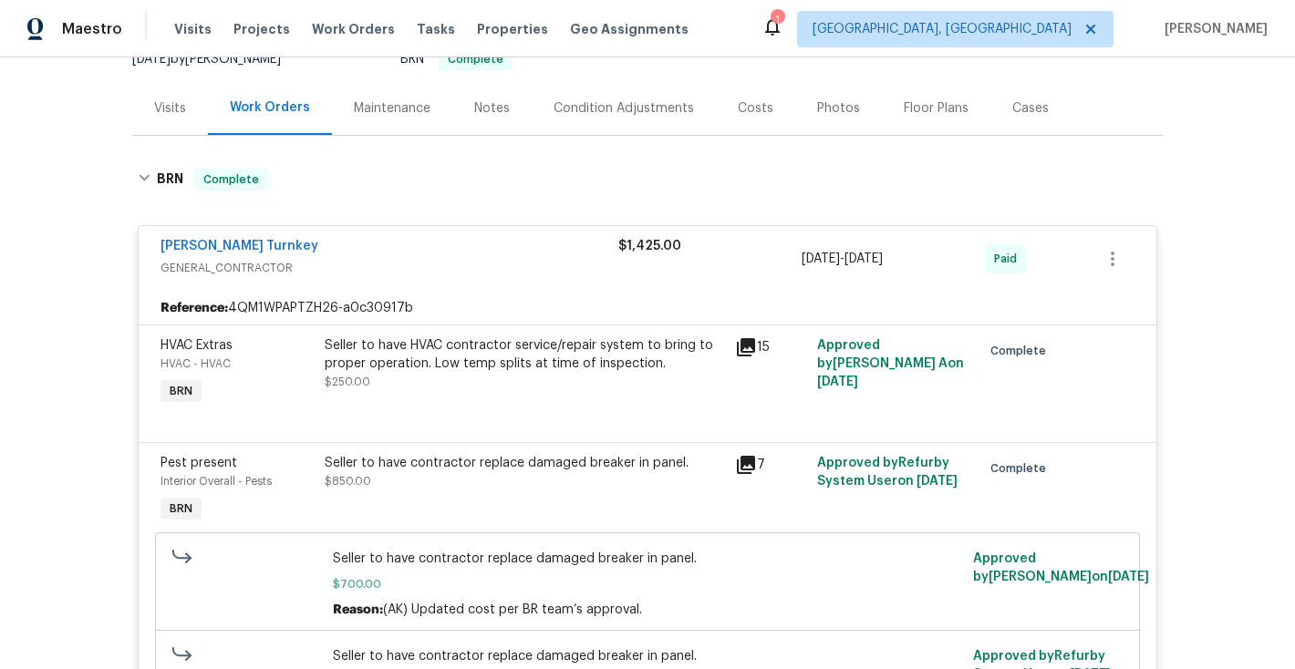
click at [69, 231] on div "Back to all projects 3853 Cress Way Dr, Decatur, GA 30034 3 Beds | 2 1/2 Baths …" at bounding box center [647, 363] width 1295 height 612
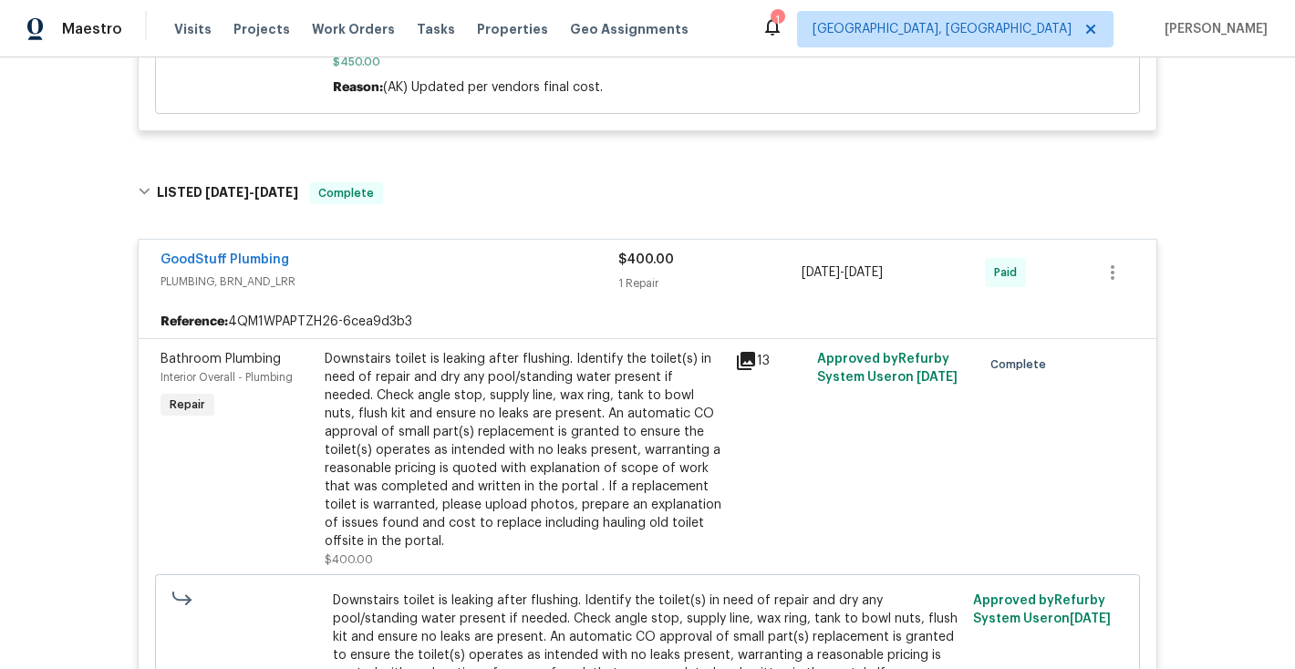
scroll to position [7314, 0]
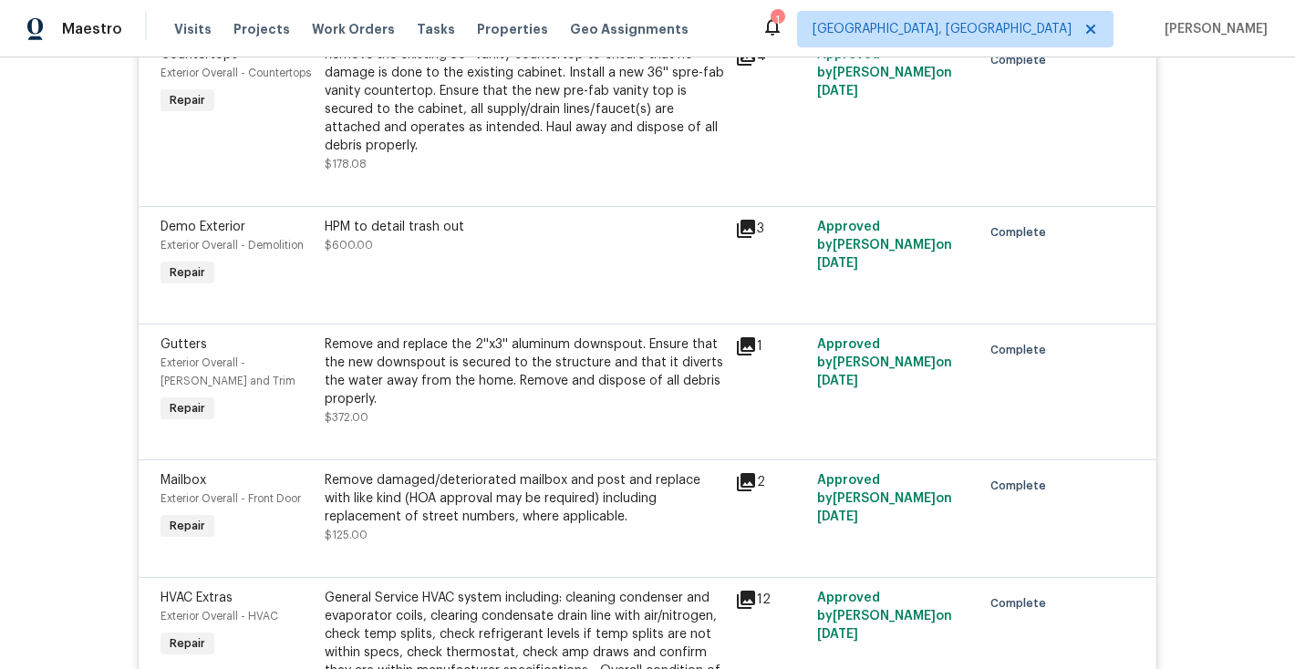
click at [749, 358] on icon at bounding box center [746, 347] width 22 height 22
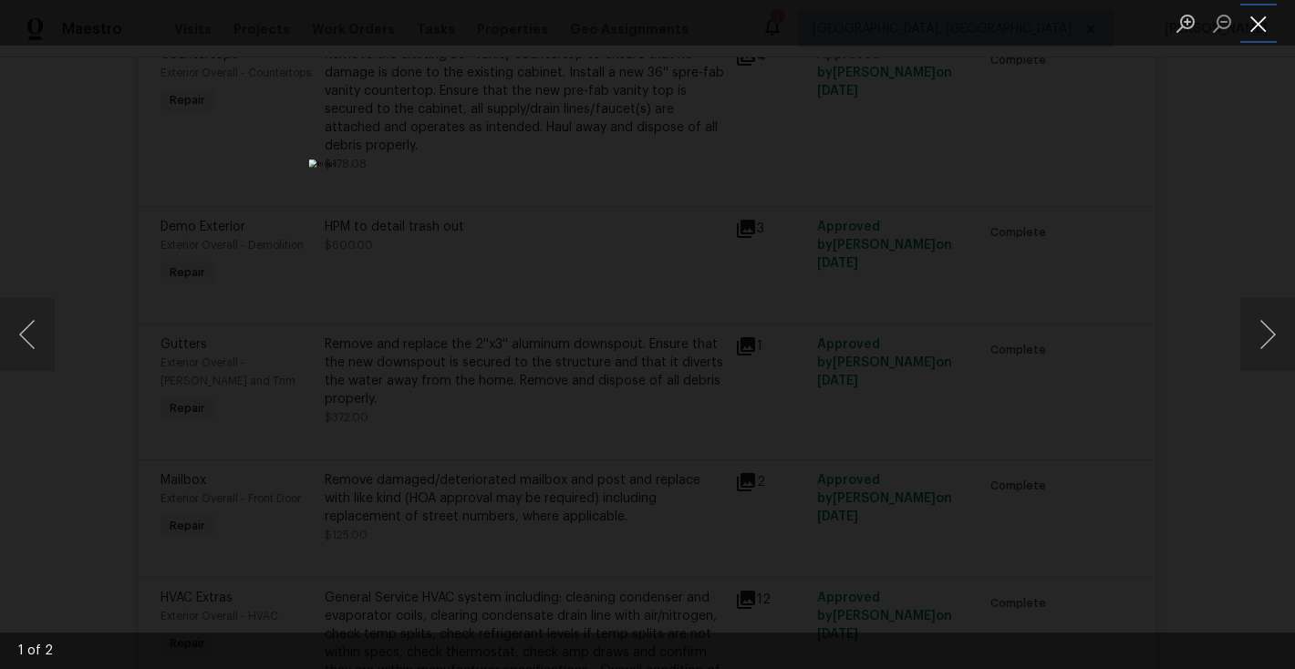
click at [1259, 18] on button "Close lightbox" at bounding box center [1258, 23] width 36 height 32
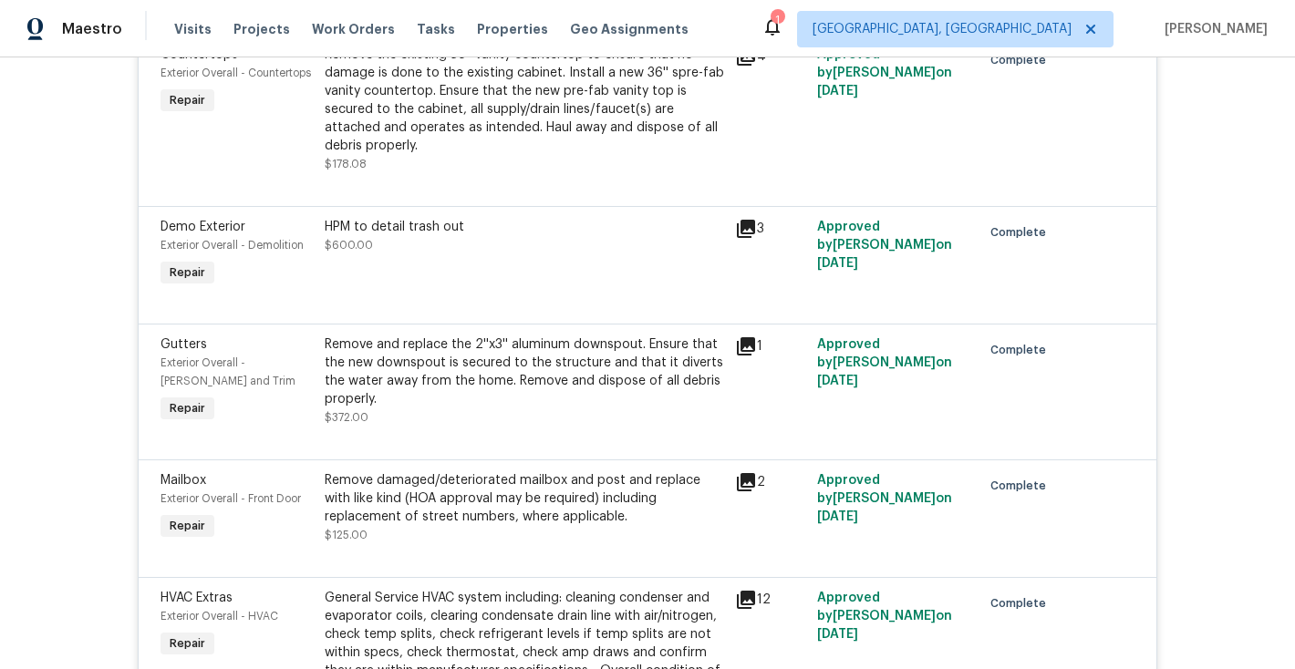
click at [473, 402] on div "Remove and replace the 2''x3'' aluminum downspout. Ensure that the new downspou…" at bounding box center [524, 372] width 399 height 73
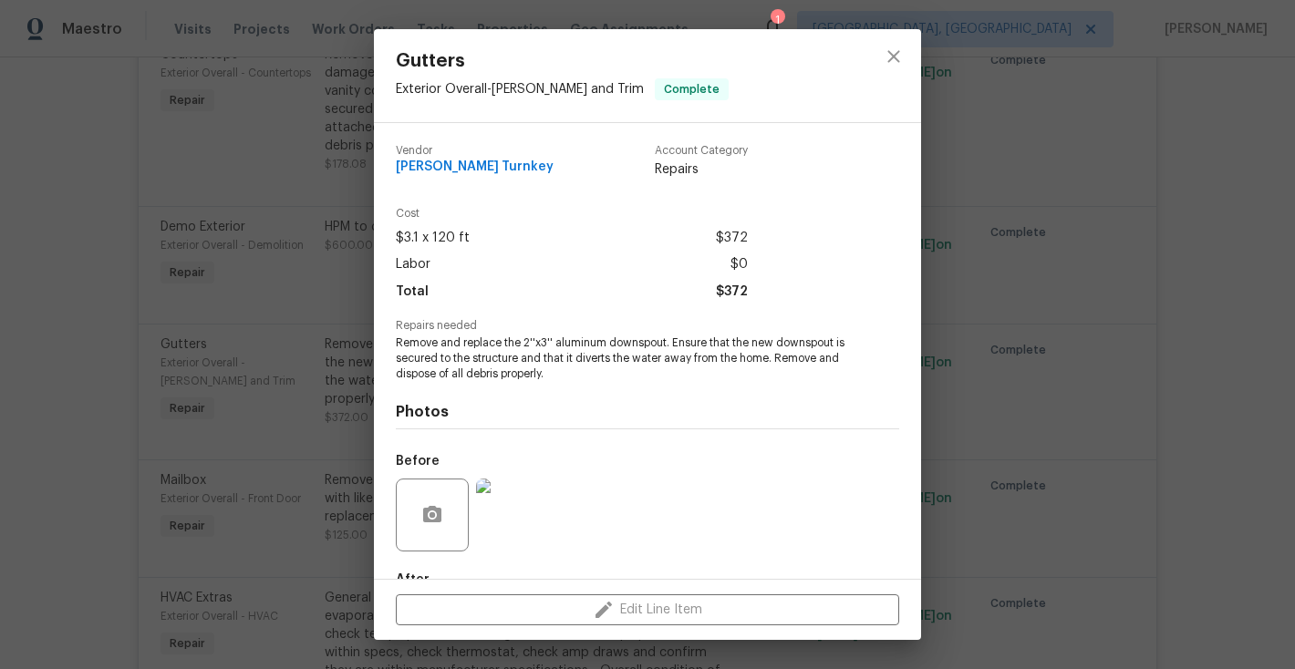
click at [510, 505] on img at bounding box center [512, 515] width 73 height 73
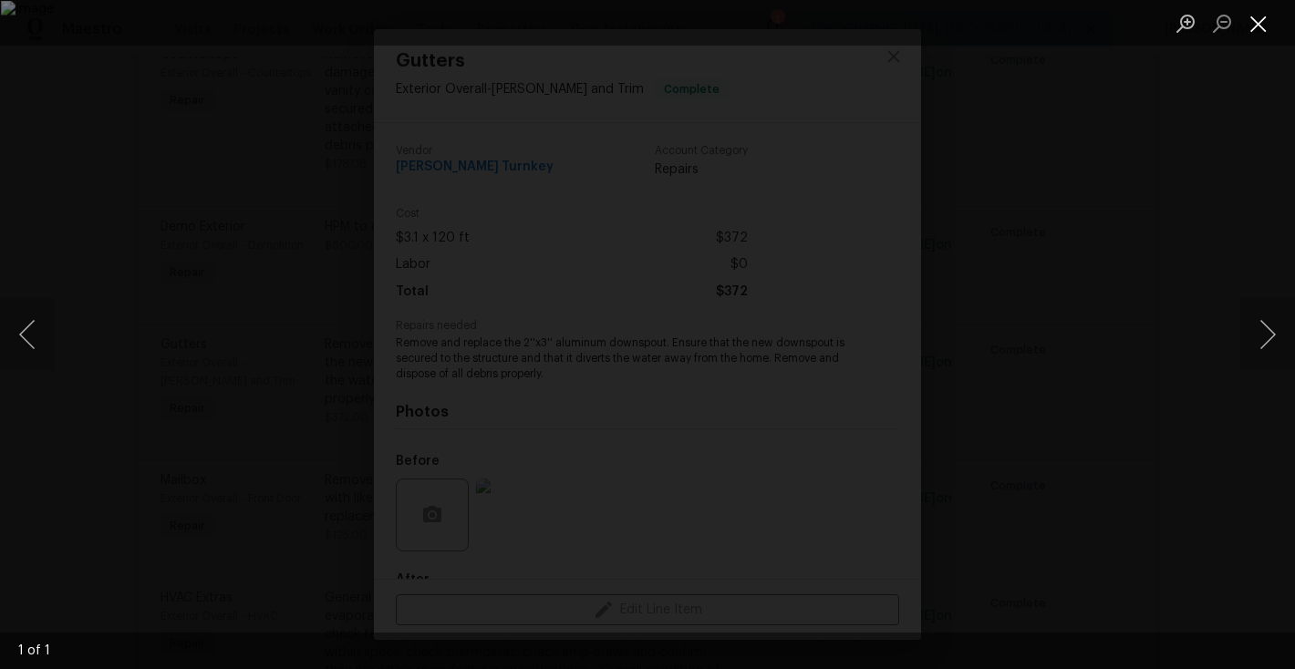
click at [1264, 19] on button "Close lightbox" at bounding box center [1258, 23] width 36 height 32
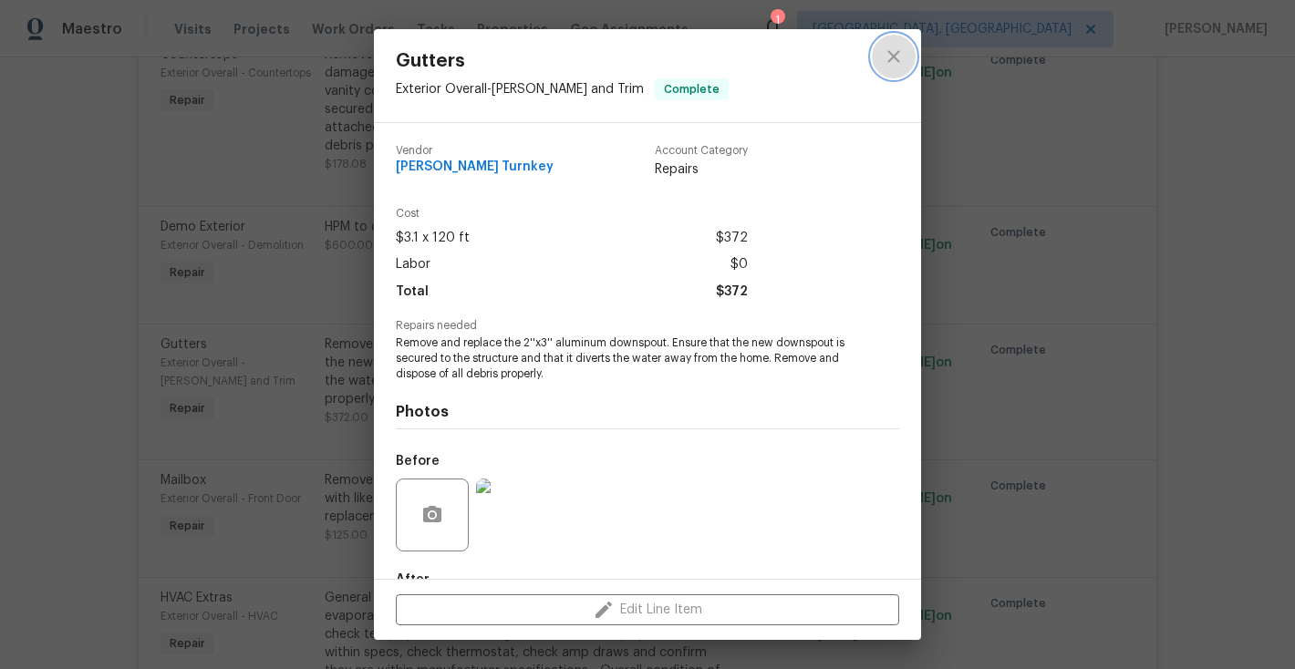
click at [896, 53] on icon "close" at bounding box center [893, 56] width 12 height 12
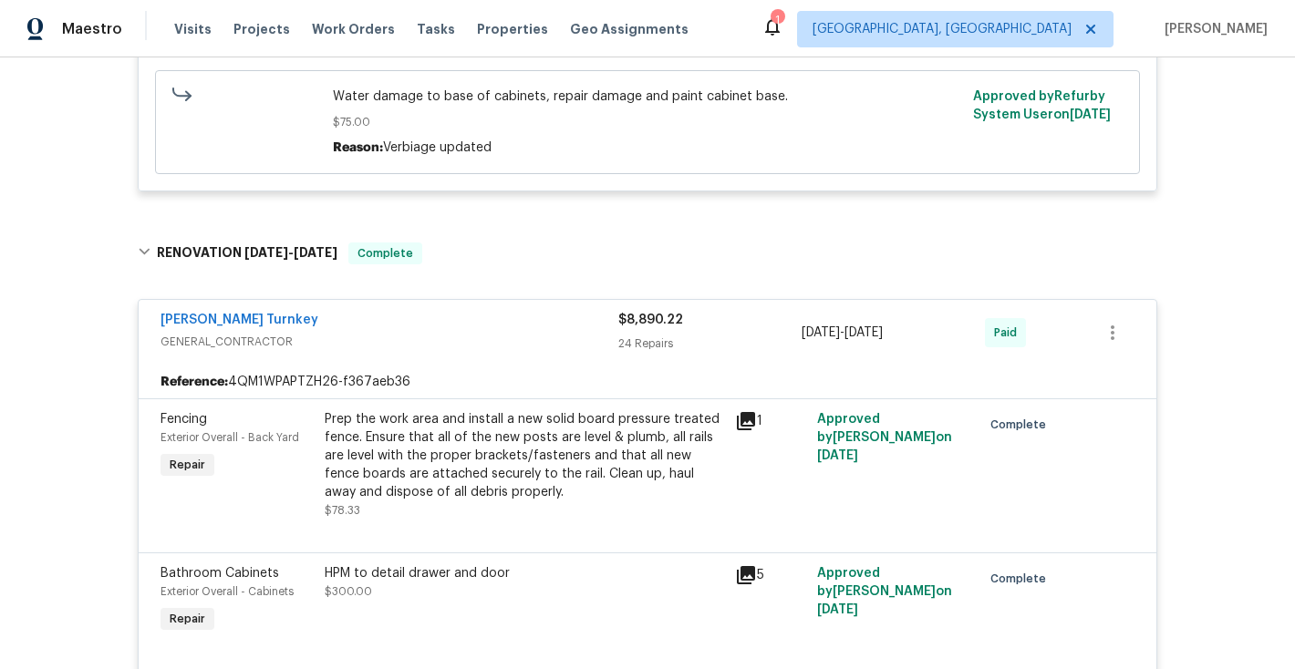
scroll to position [6672, 0]
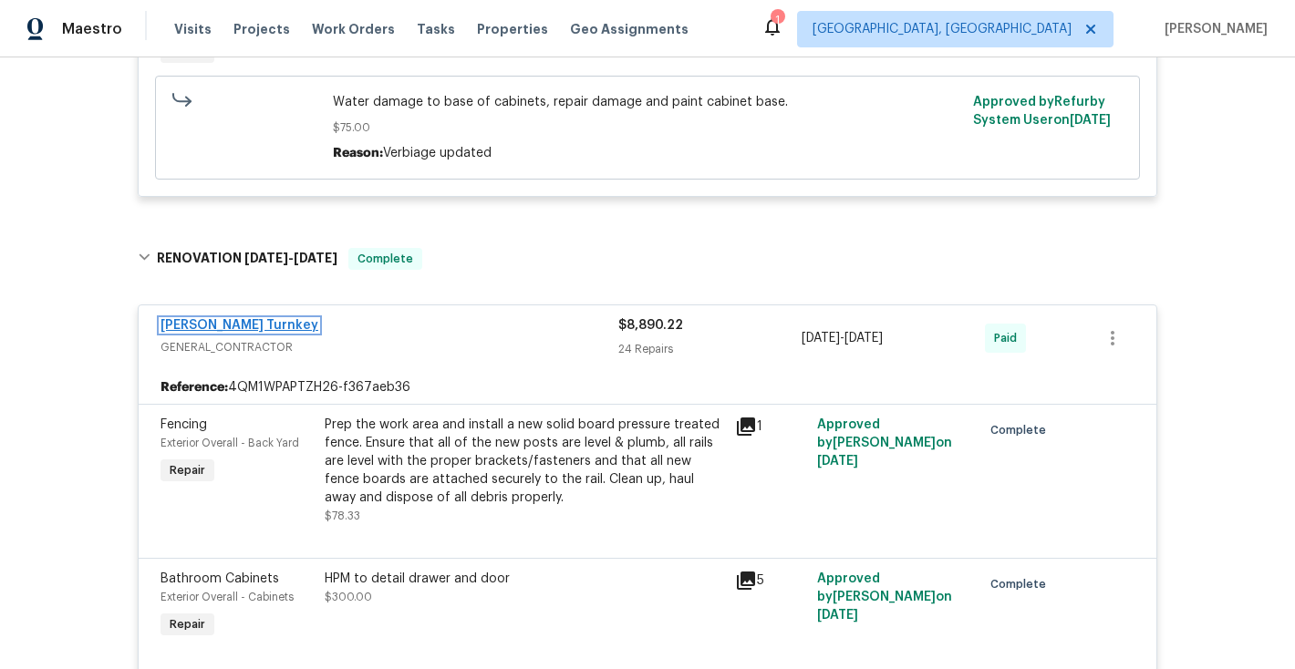
click at [211, 332] on link "[PERSON_NAME] Turnkey" at bounding box center [240, 325] width 158 height 13
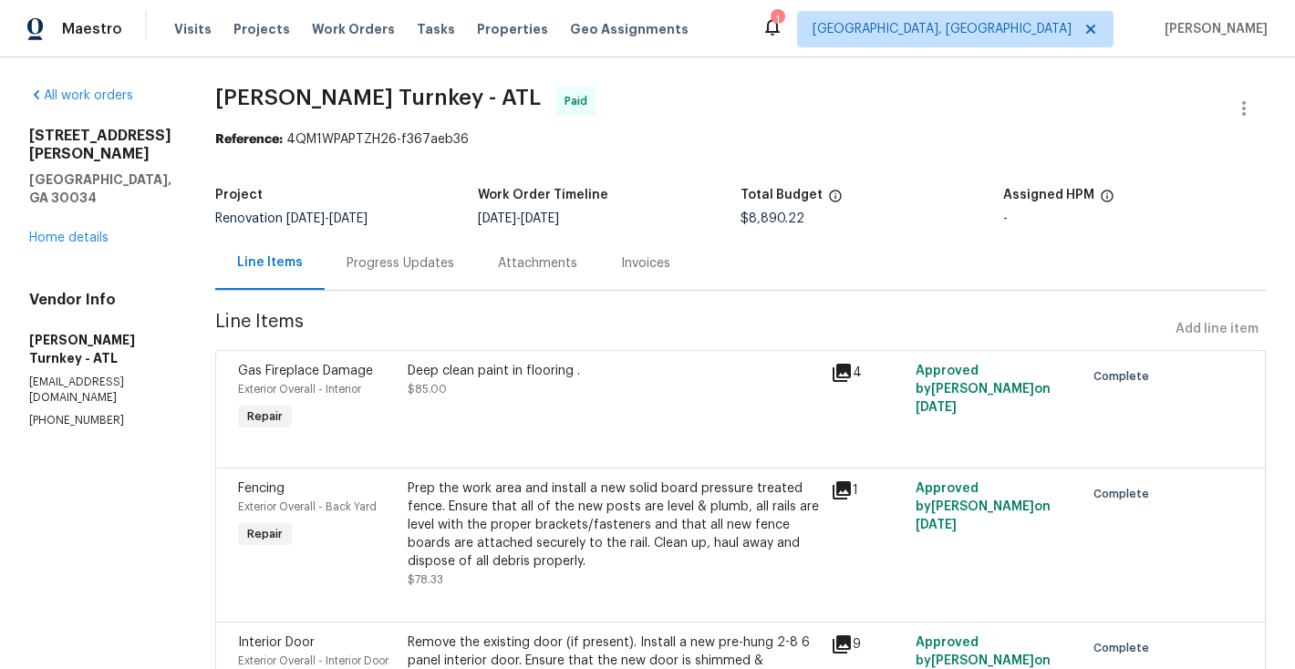
click at [621, 267] on div "Invoices" at bounding box center [645, 263] width 49 height 18
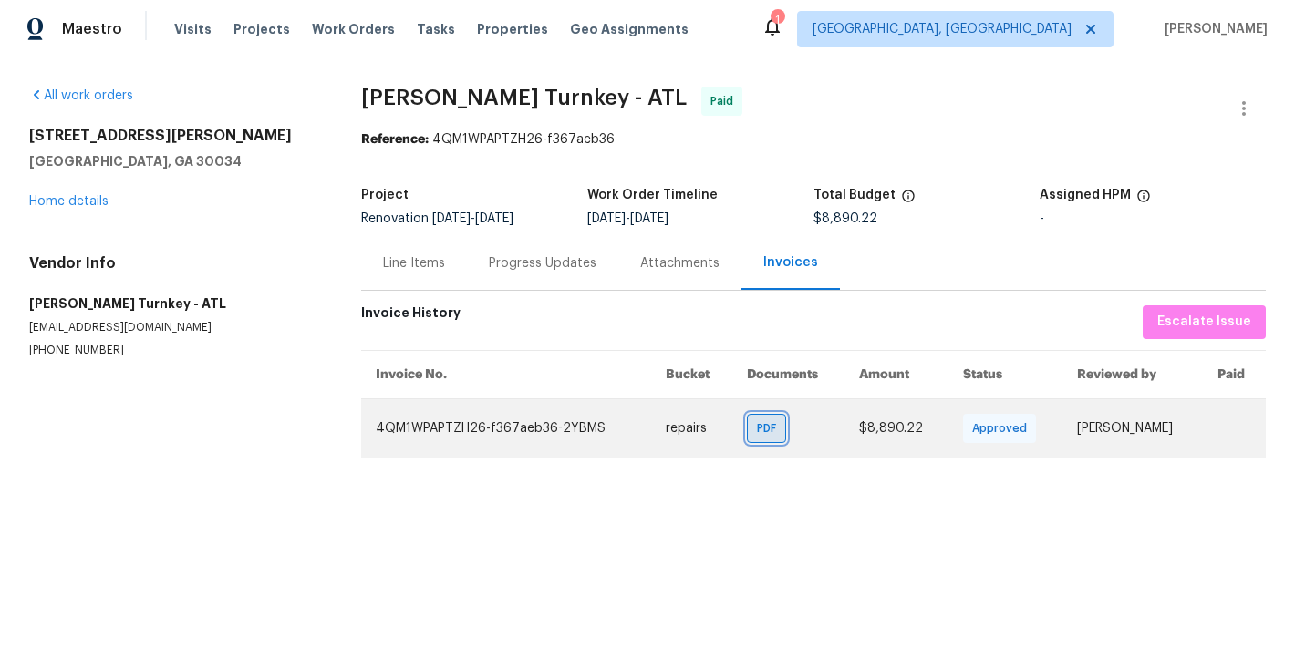
click at [766, 421] on span "PDF" at bounding box center [770, 429] width 26 height 18
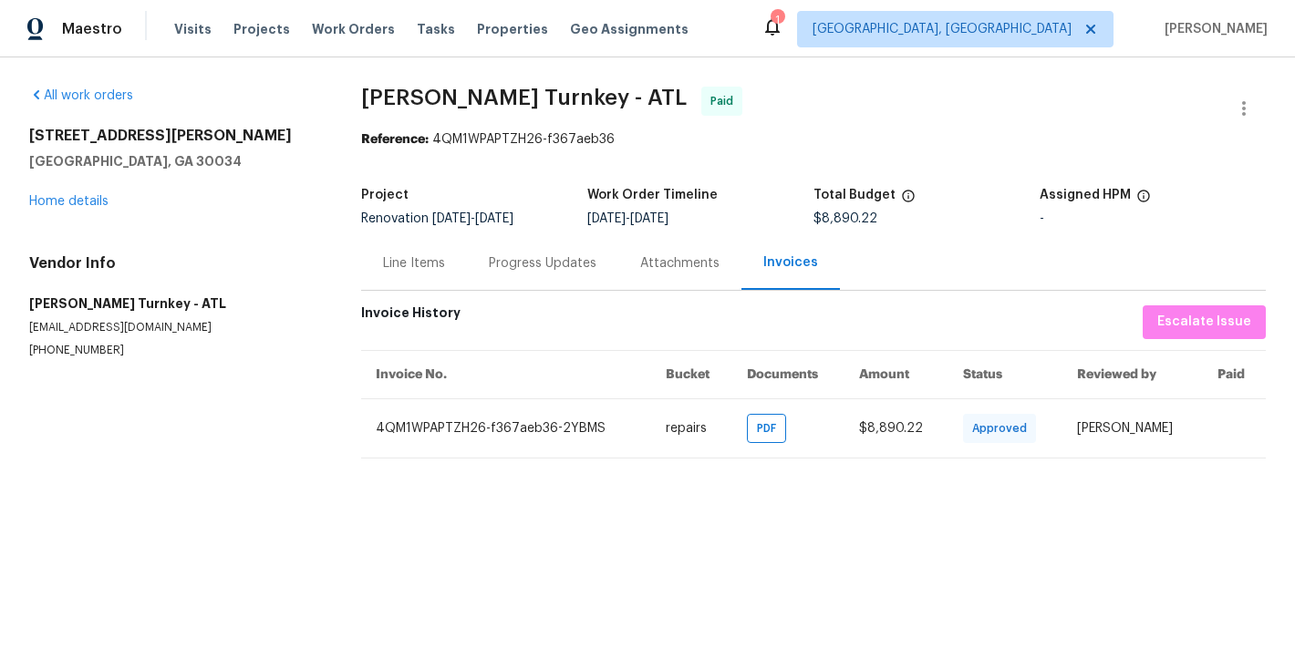
click at [533, 488] on html "Maestro Visits Projects Work Orders Tasks Properties Geo Assignments 1 Albuquer…" at bounding box center [647, 244] width 1295 height 488
